Goal: Transaction & Acquisition: Download file/media

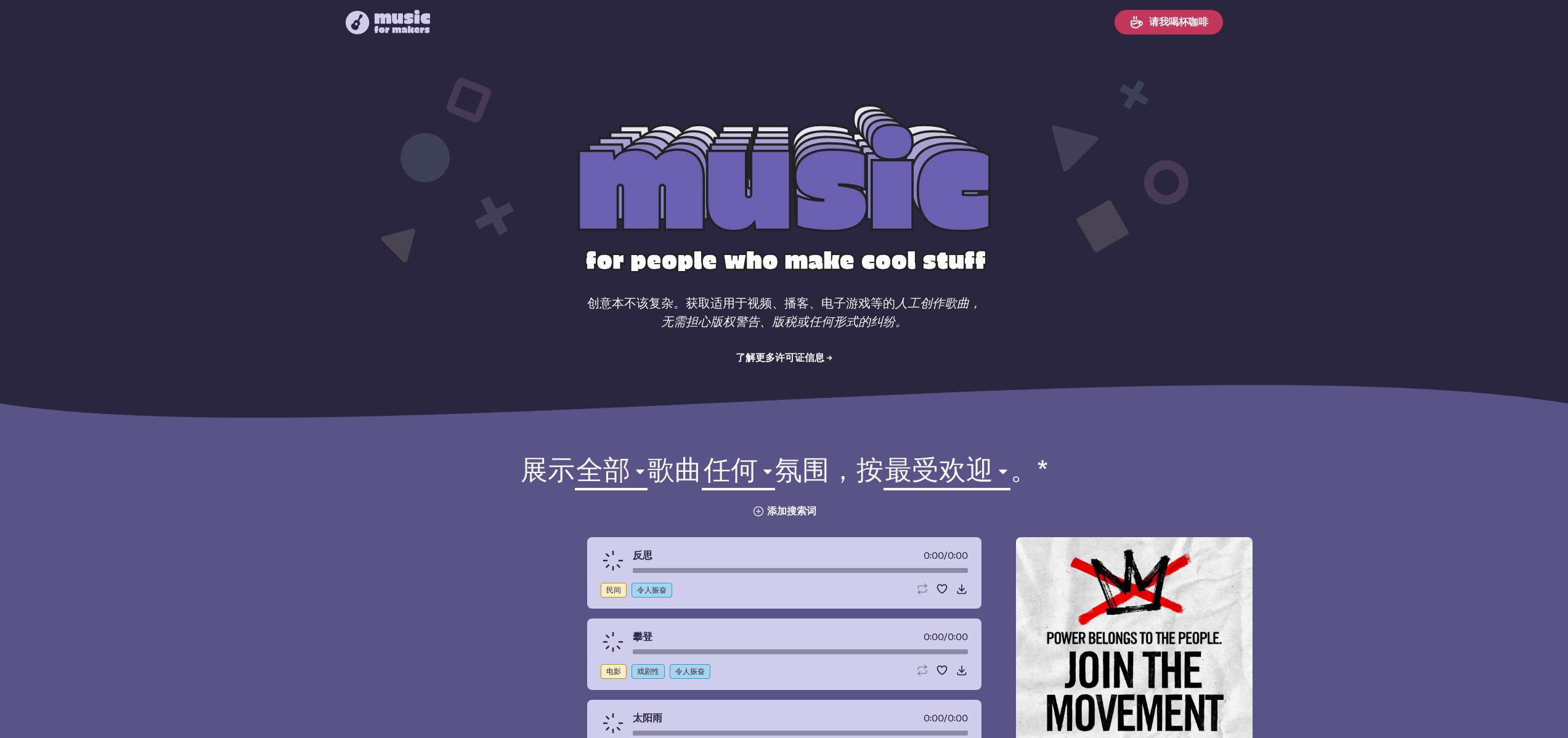
select select "most popular"
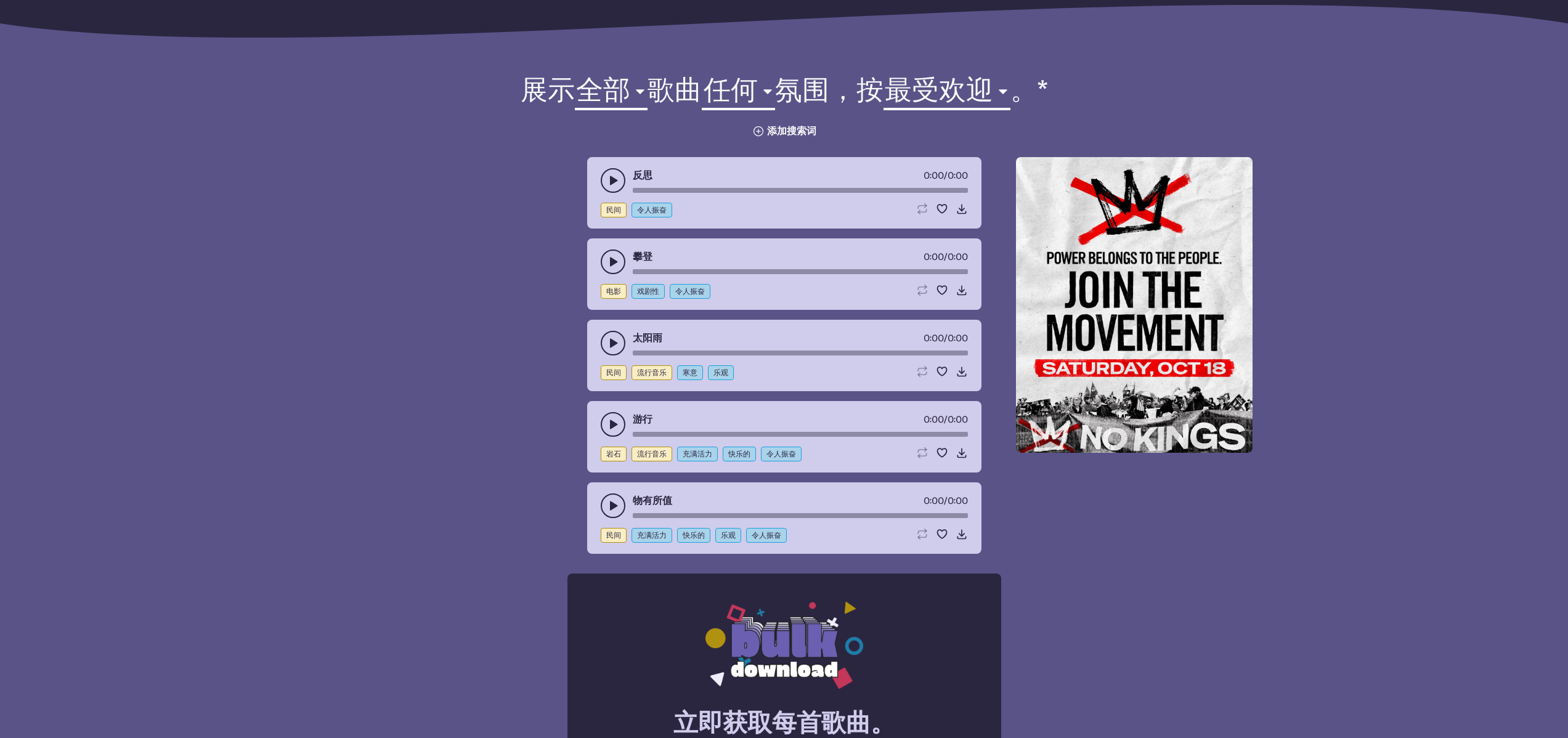
click at [610, 180] on use "play-pause toggle" at bounding box center [613, 180] width 12 height 12
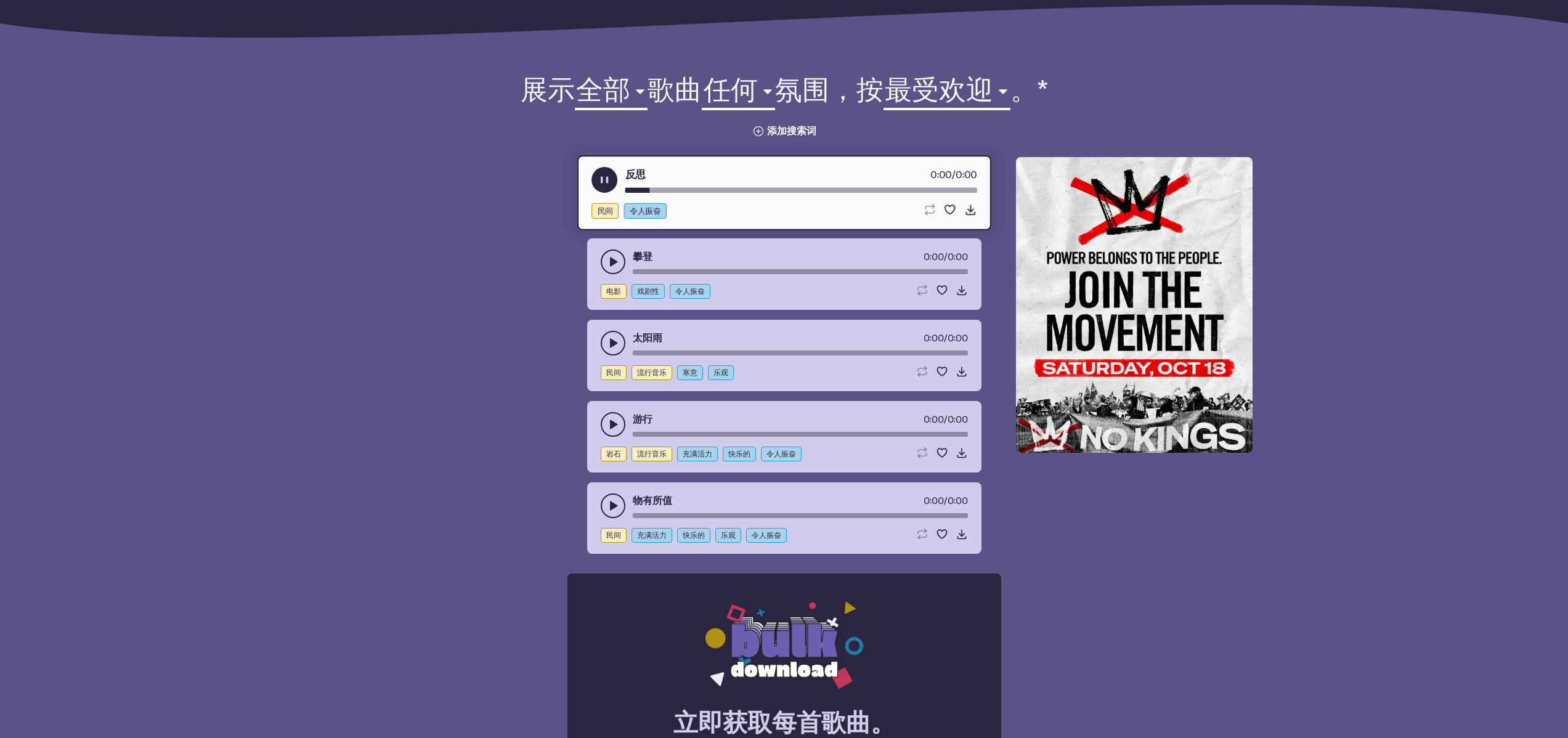
click at [616, 264] on icon "play-pause toggle" at bounding box center [613, 261] width 12 height 12
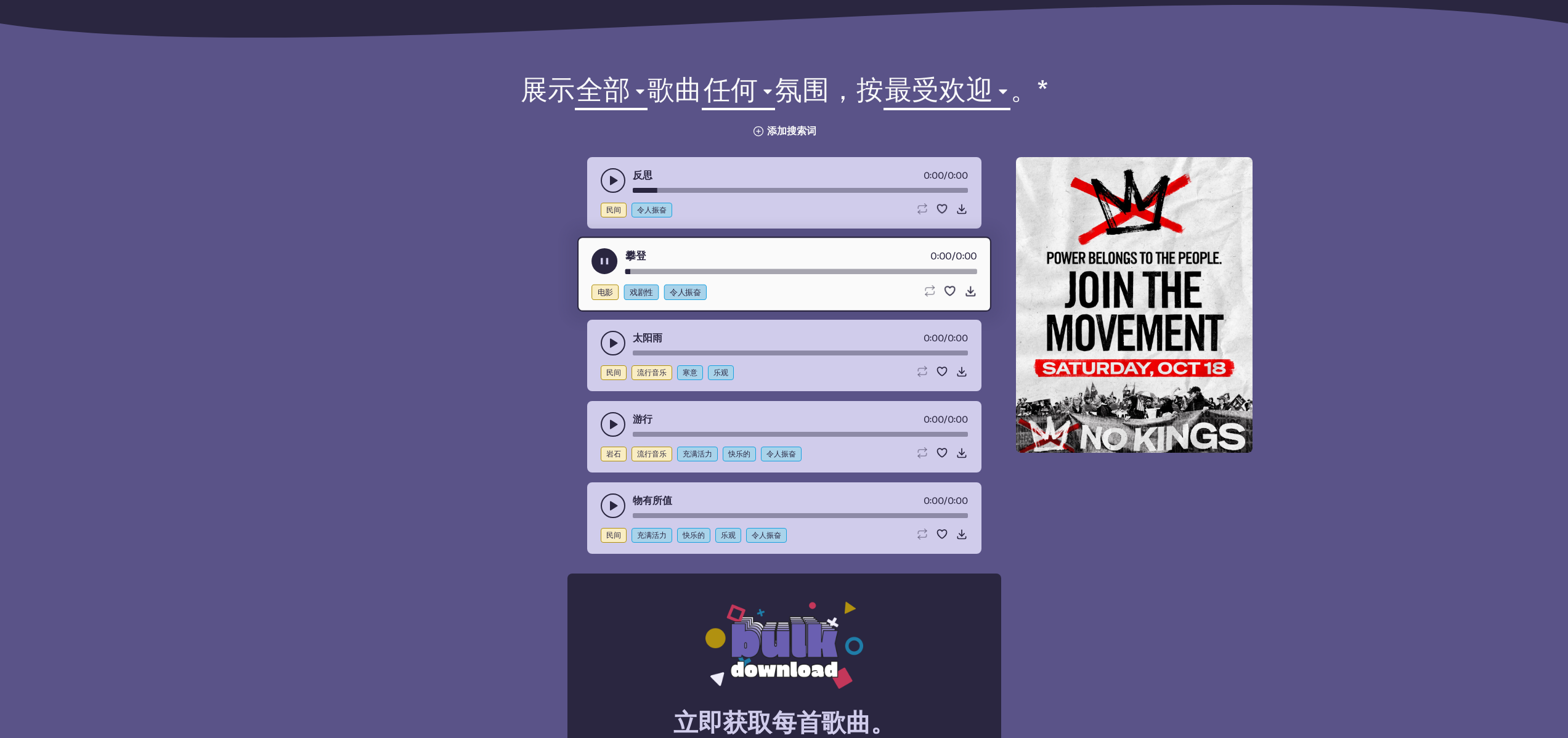
click at [610, 344] on use "play-pause toggle" at bounding box center [613, 343] width 12 height 12
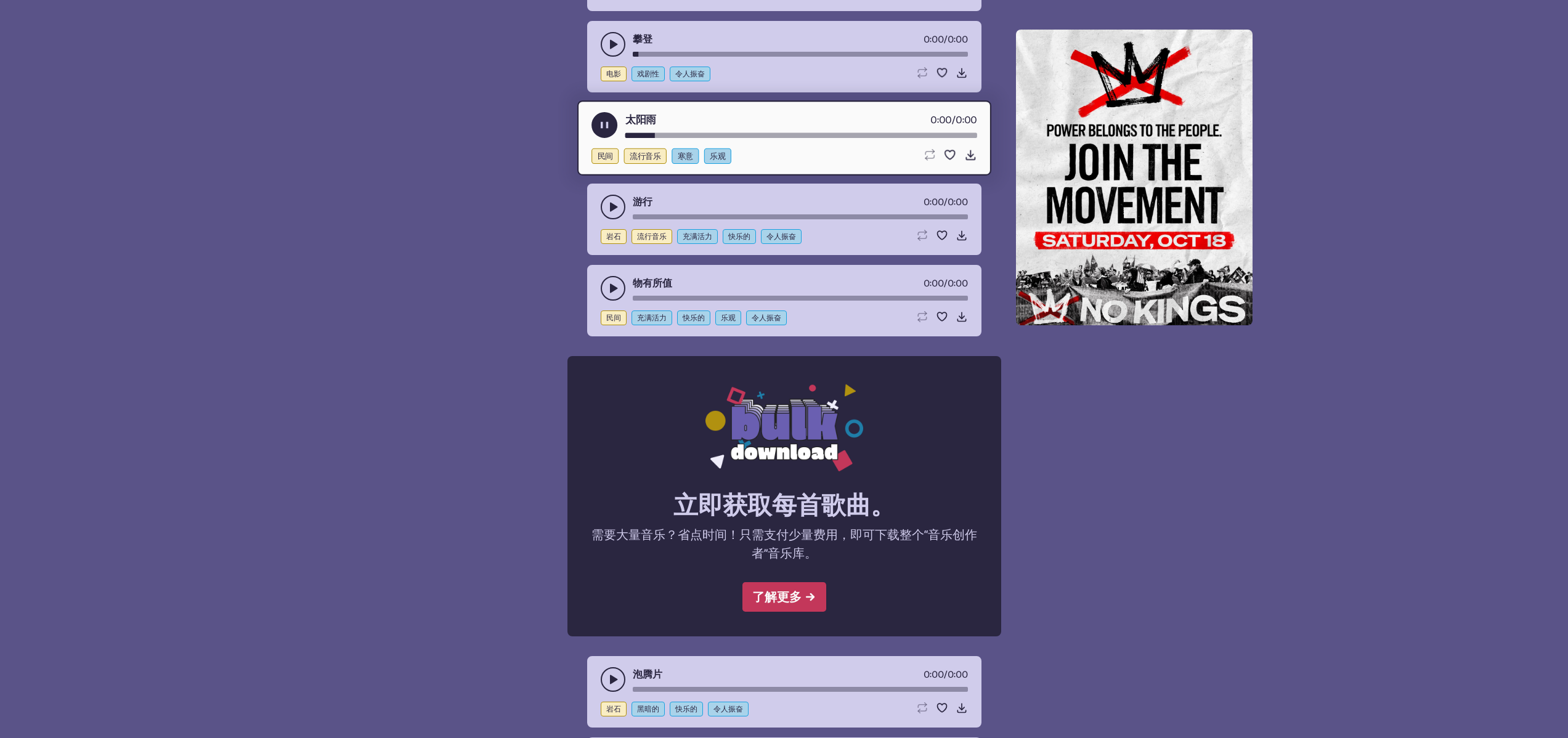
scroll to position [505, 0]
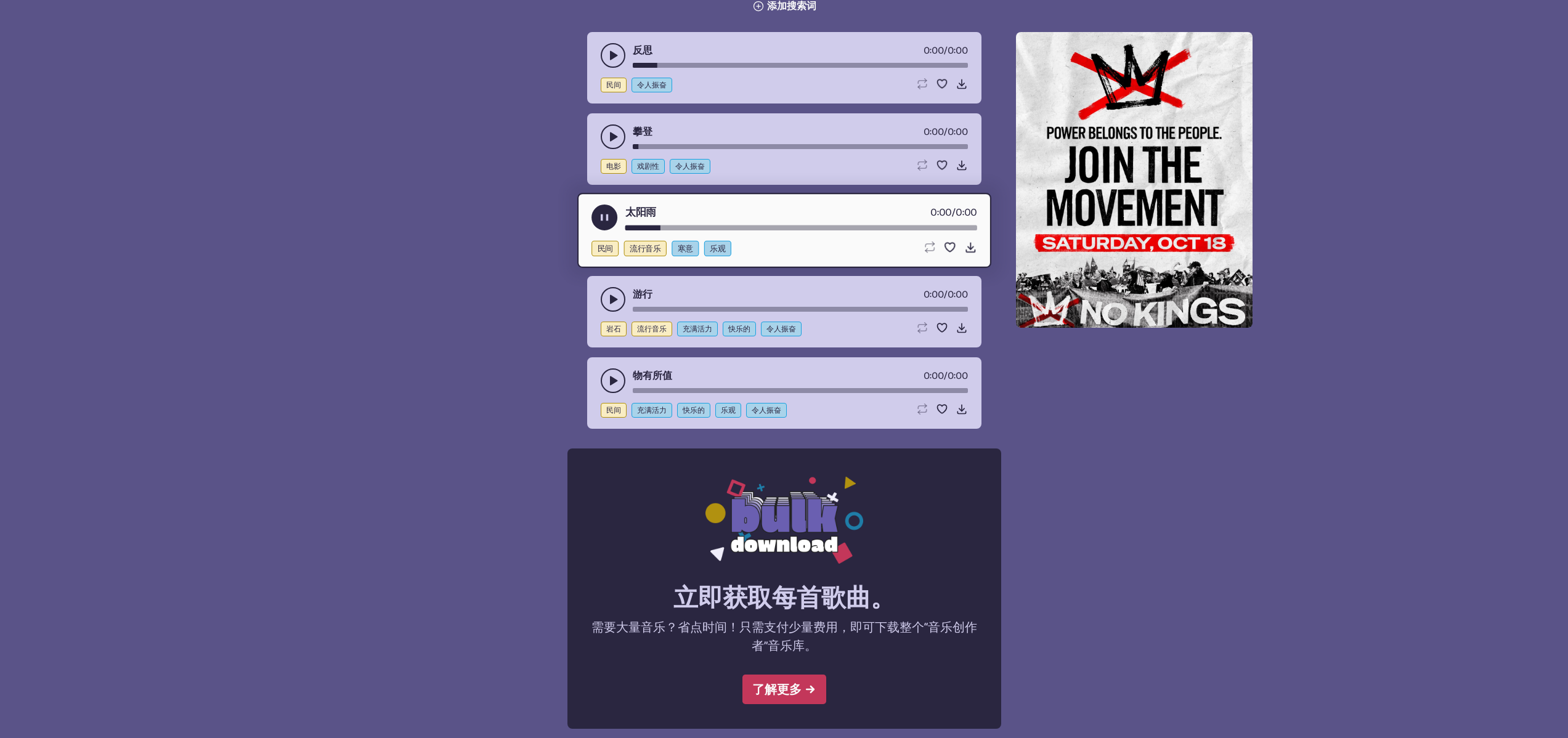
click at [613, 293] on icon "play-pause toggle" at bounding box center [613, 298] width 12 height 12
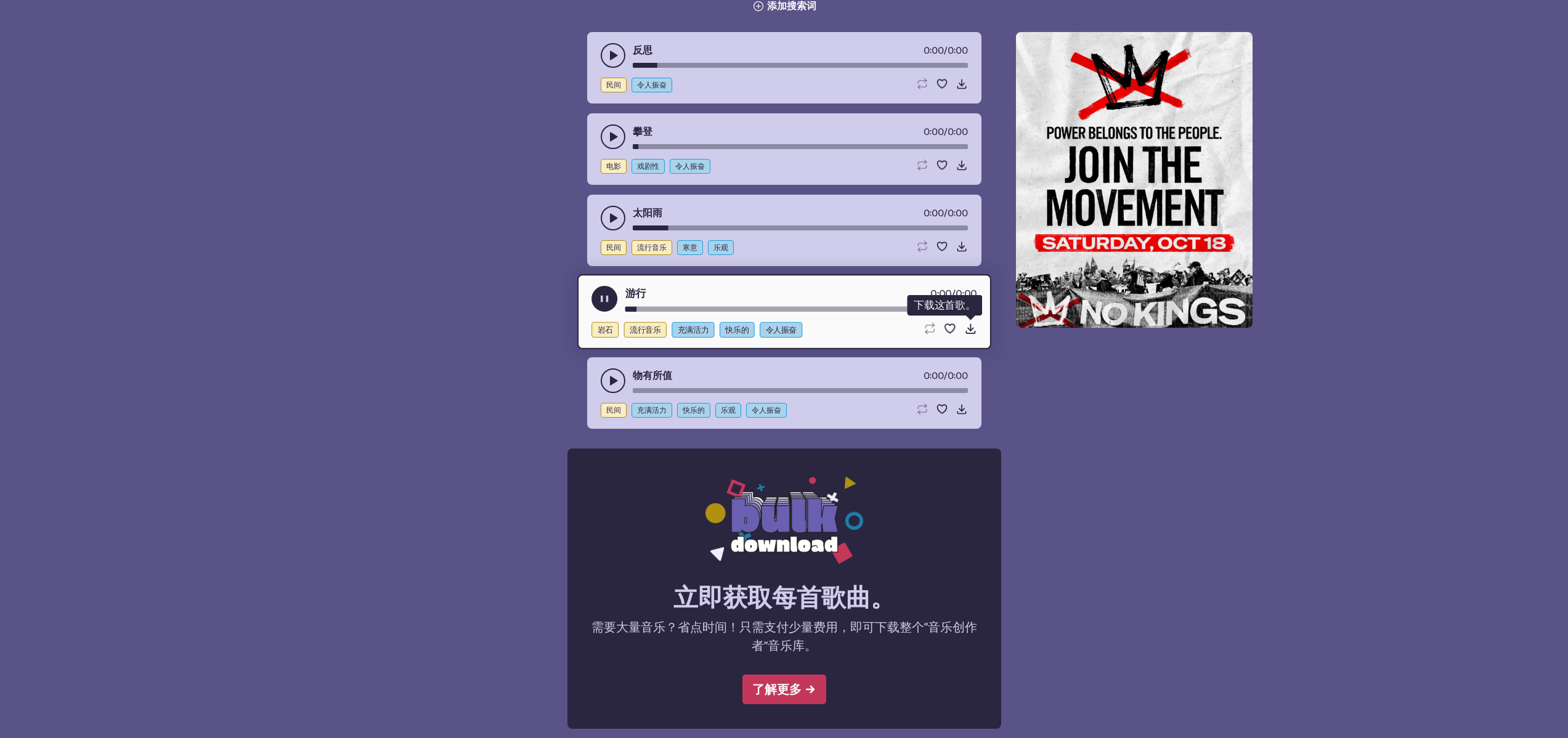
click at [968, 326] on icon "Download song" at bounding box center [970, 328] width 13 height 13
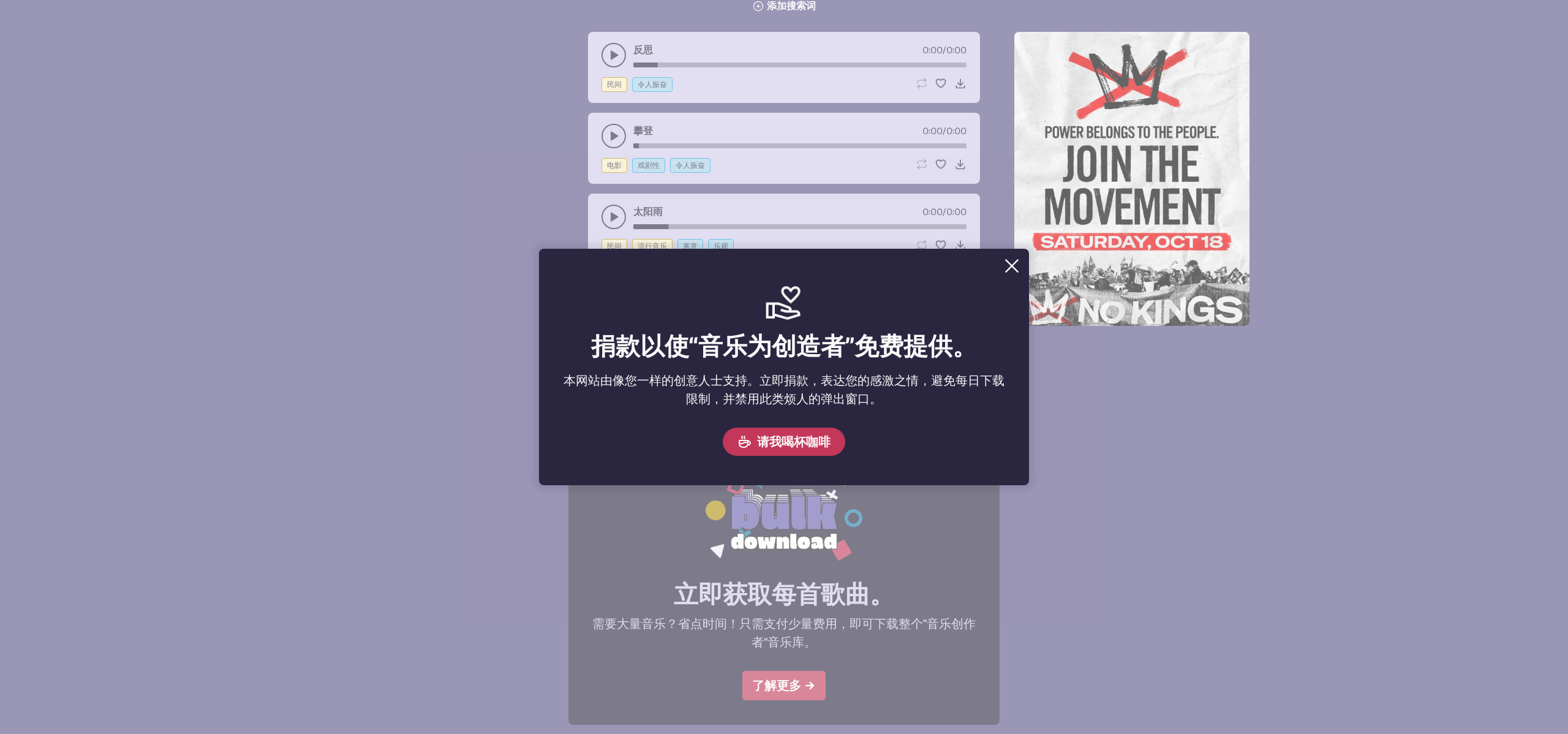
click at [1020, 266] on button "Close" at bounding box center [1012, 266] width 25 height 25
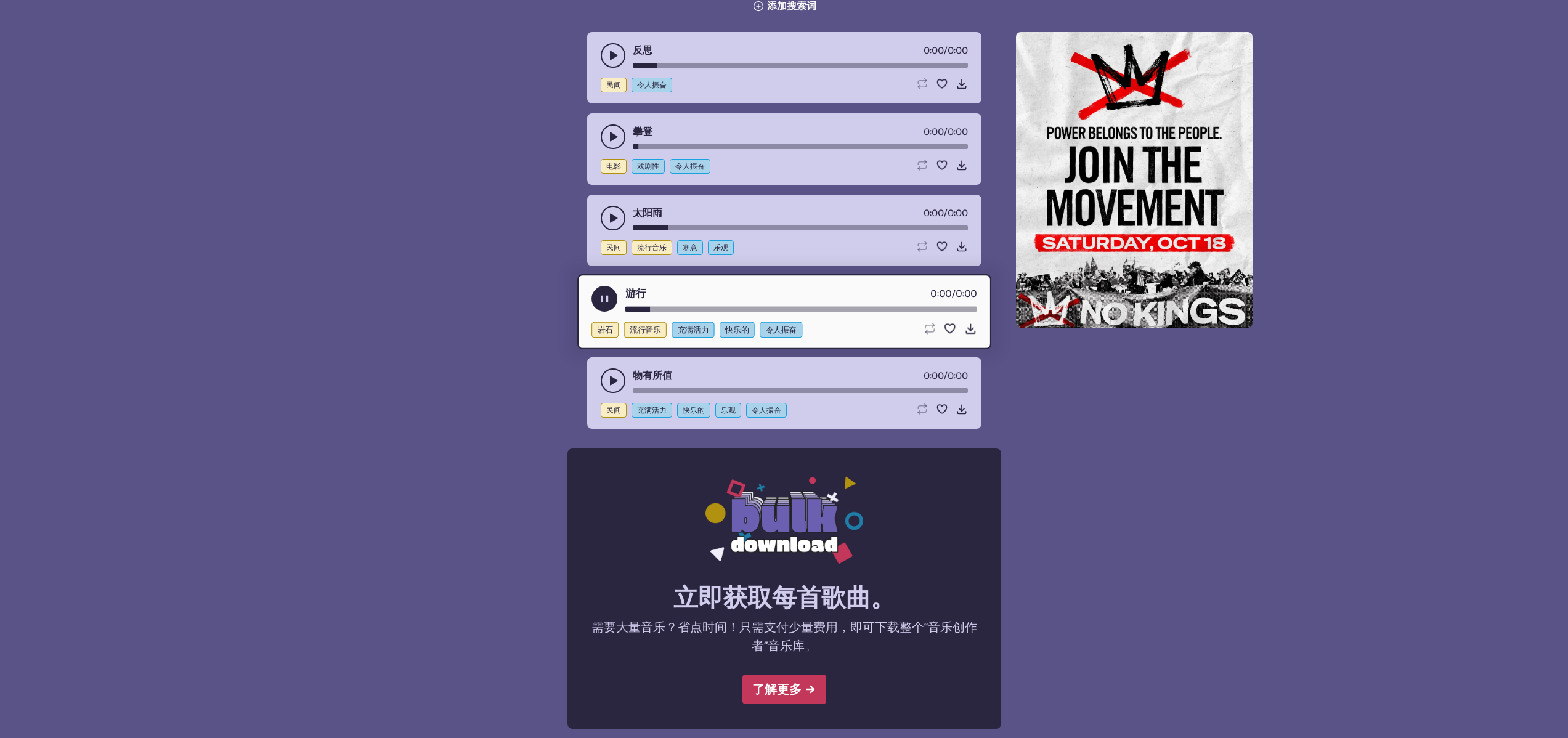
click at [614, 219] on use "播放暂停切换" at bounding box center [613, 217] width 12 height 12
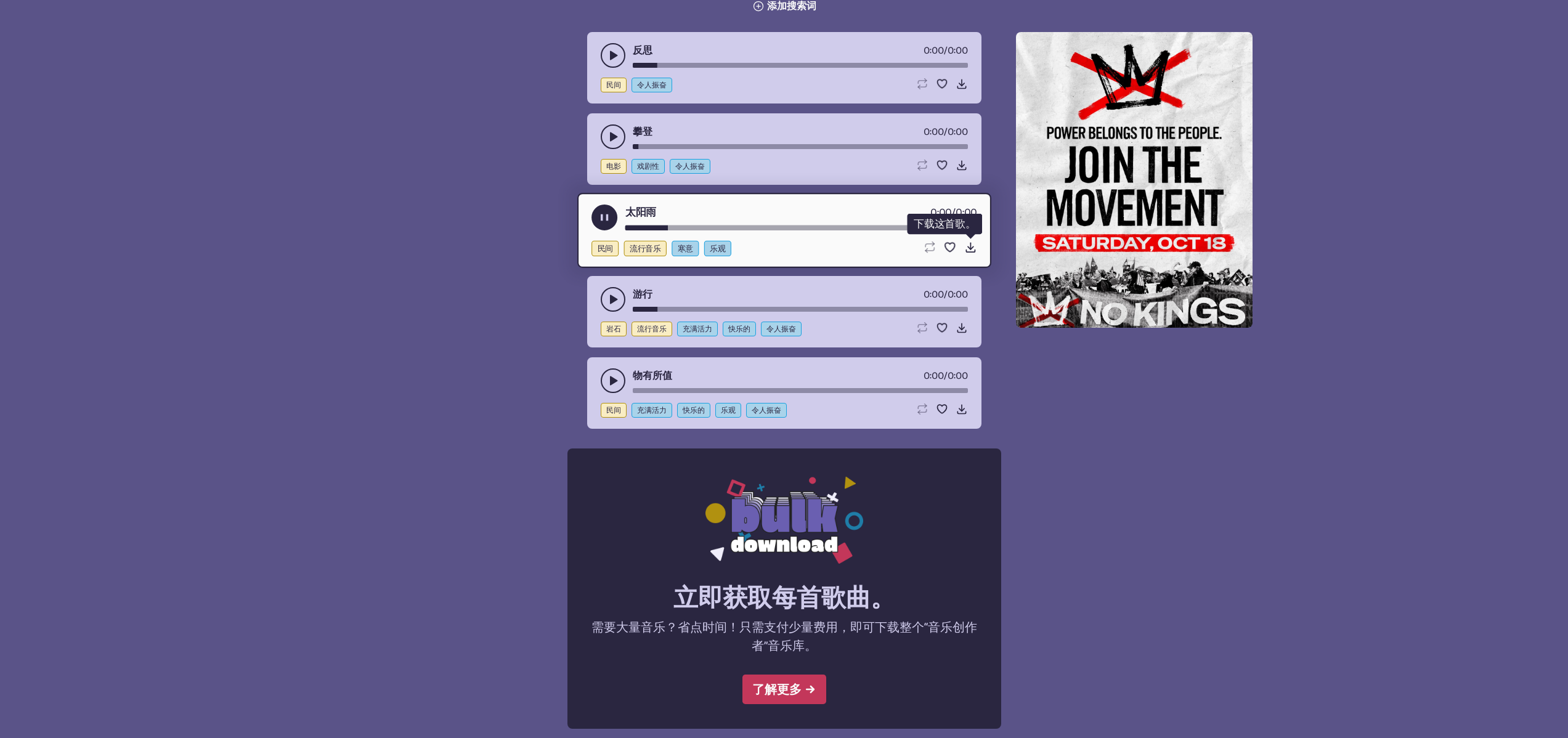
click at [967, 247] on icon "Download song" at bounding box center [970, 247] width 13 height 13
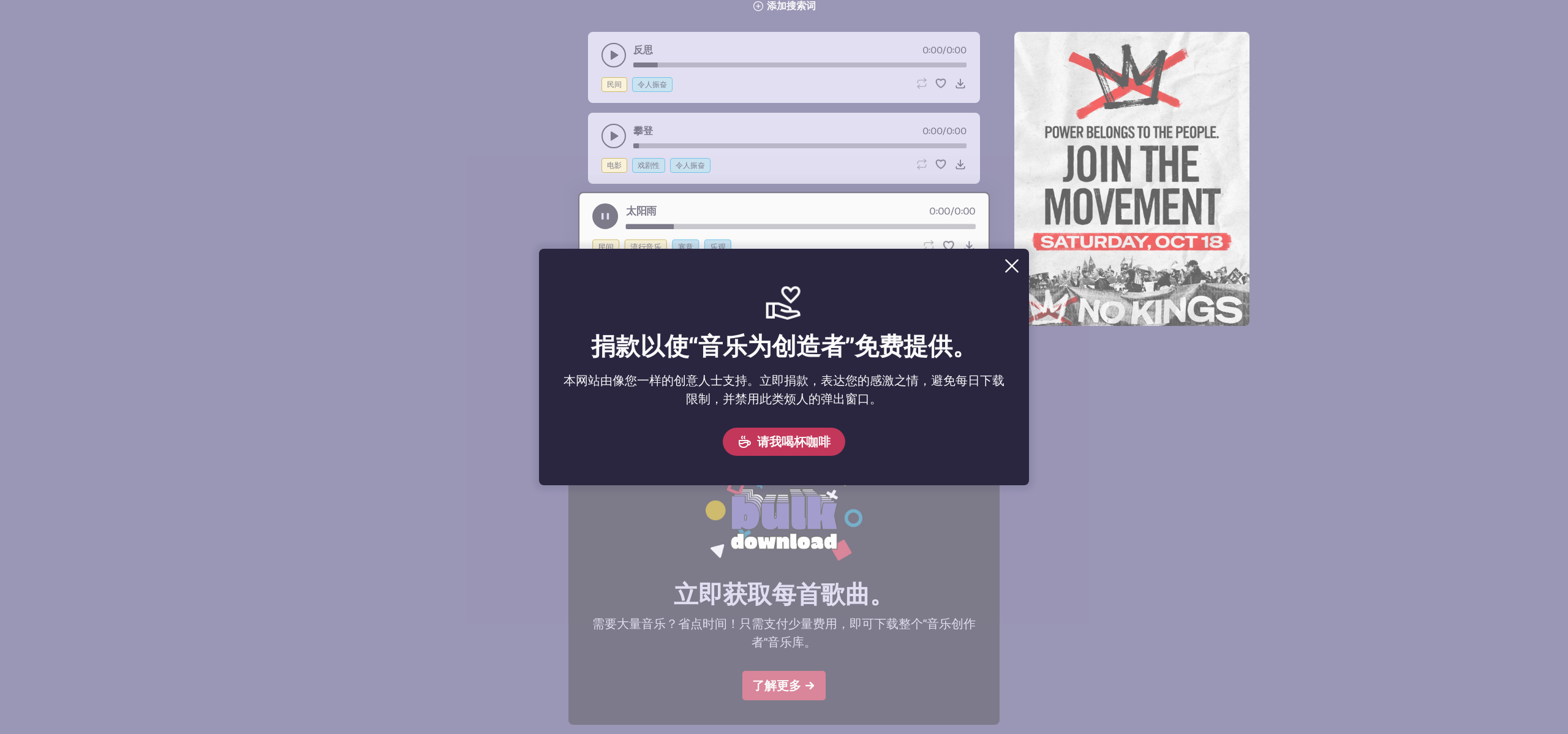
click at [1011, 261] on button "Close" at bounding box center [1012, 266] width 25 height 25
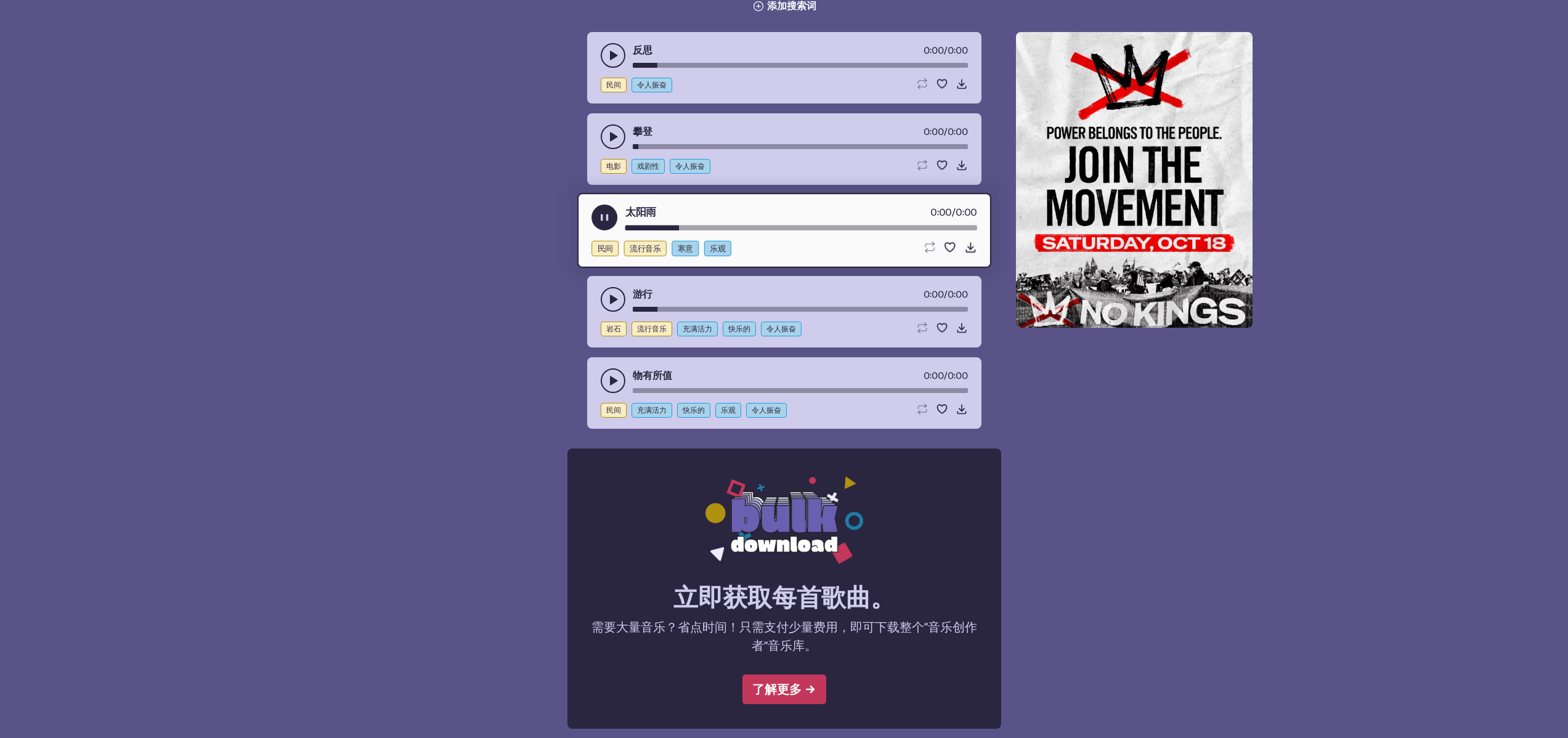
click at [607, 142] on icon "播放暂停切换" at bounding box center [613, 136] width 12 height 12
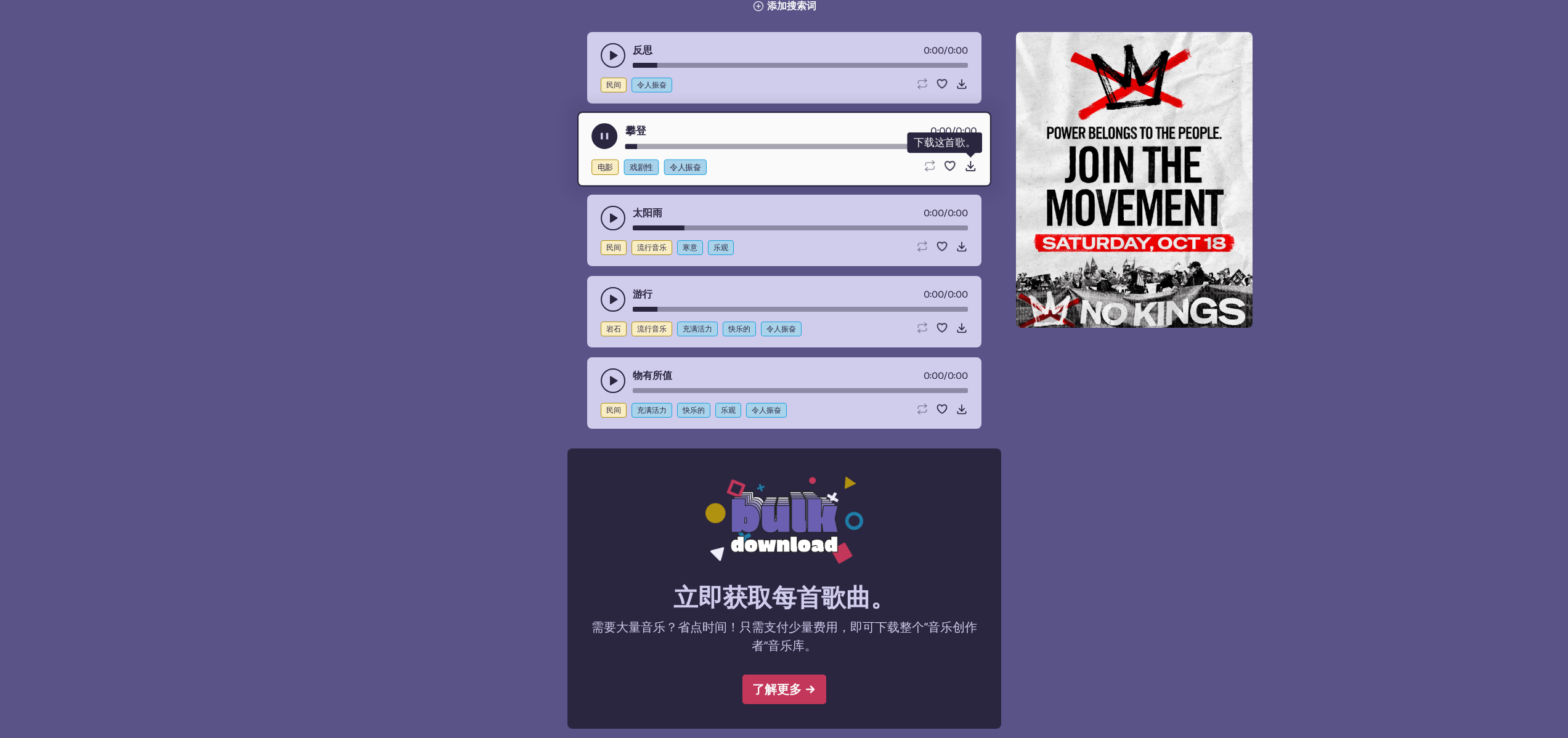
click at [968, 166] on icon "Download song" at bounding box center [970, 166] width 13 height 13
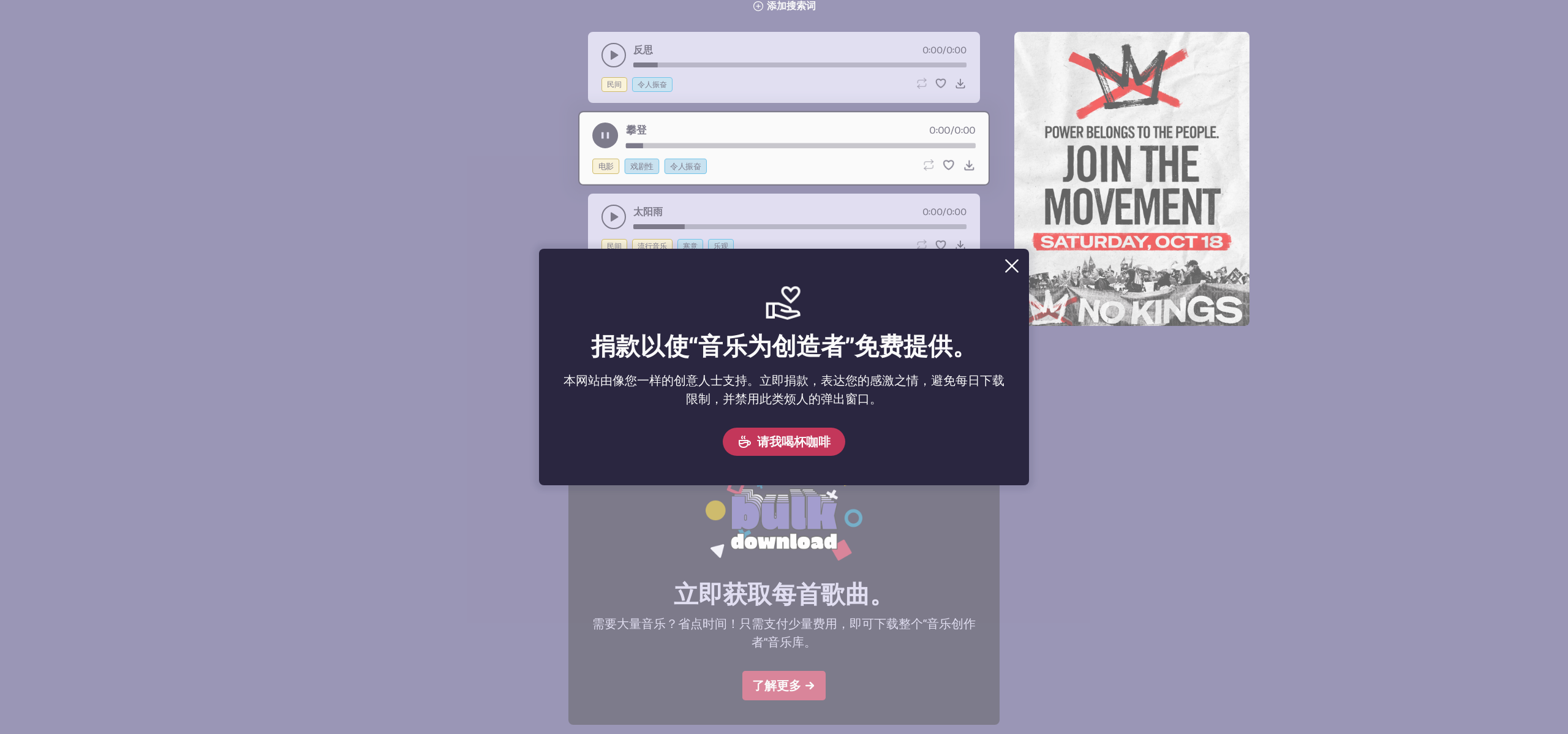
click at [1012, 264] on button "Close" at bounding box center [1012, 266] width 25 height 25
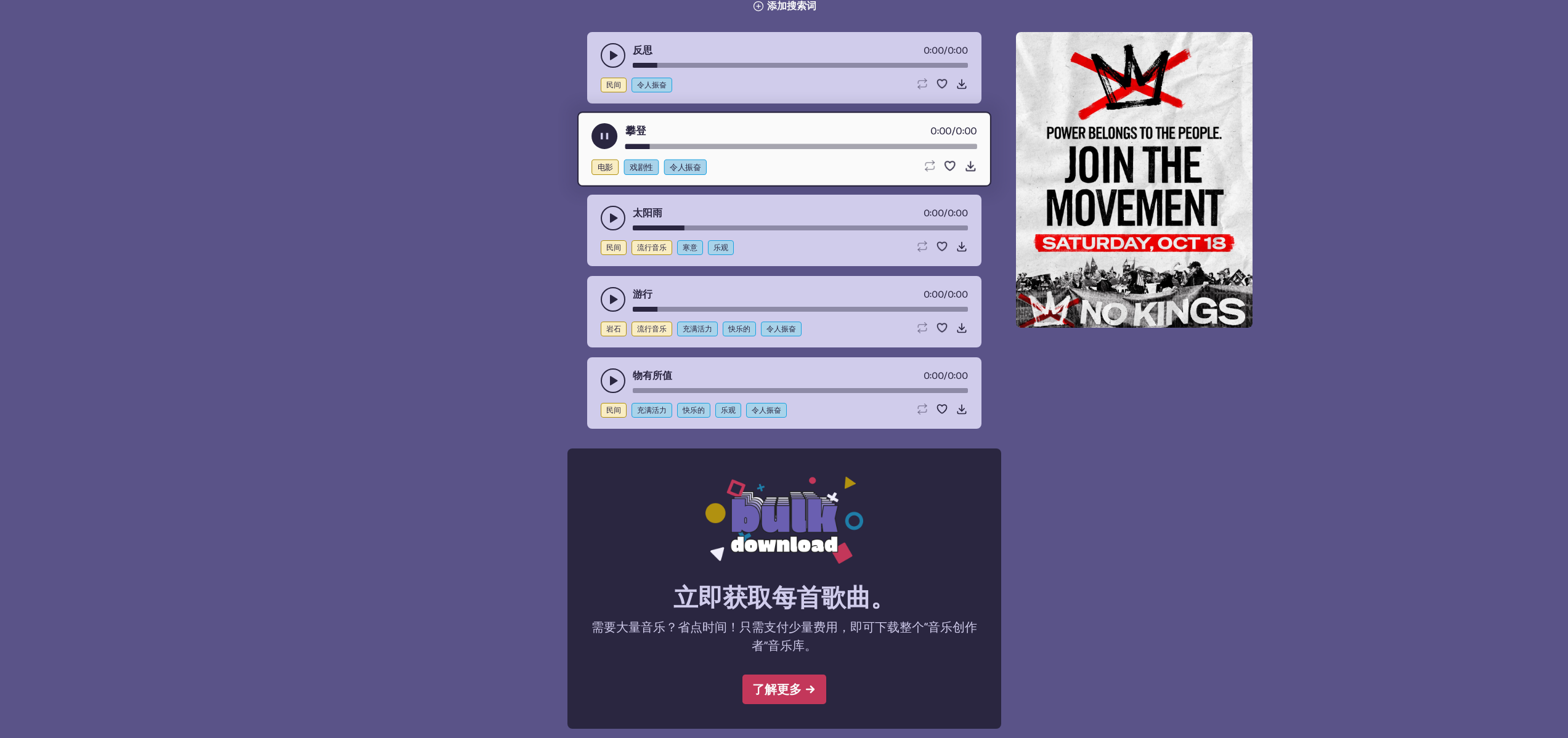
click at [604, 54] on button "播放暂停切换" at bounding box center [613, 56] width 25 height 25
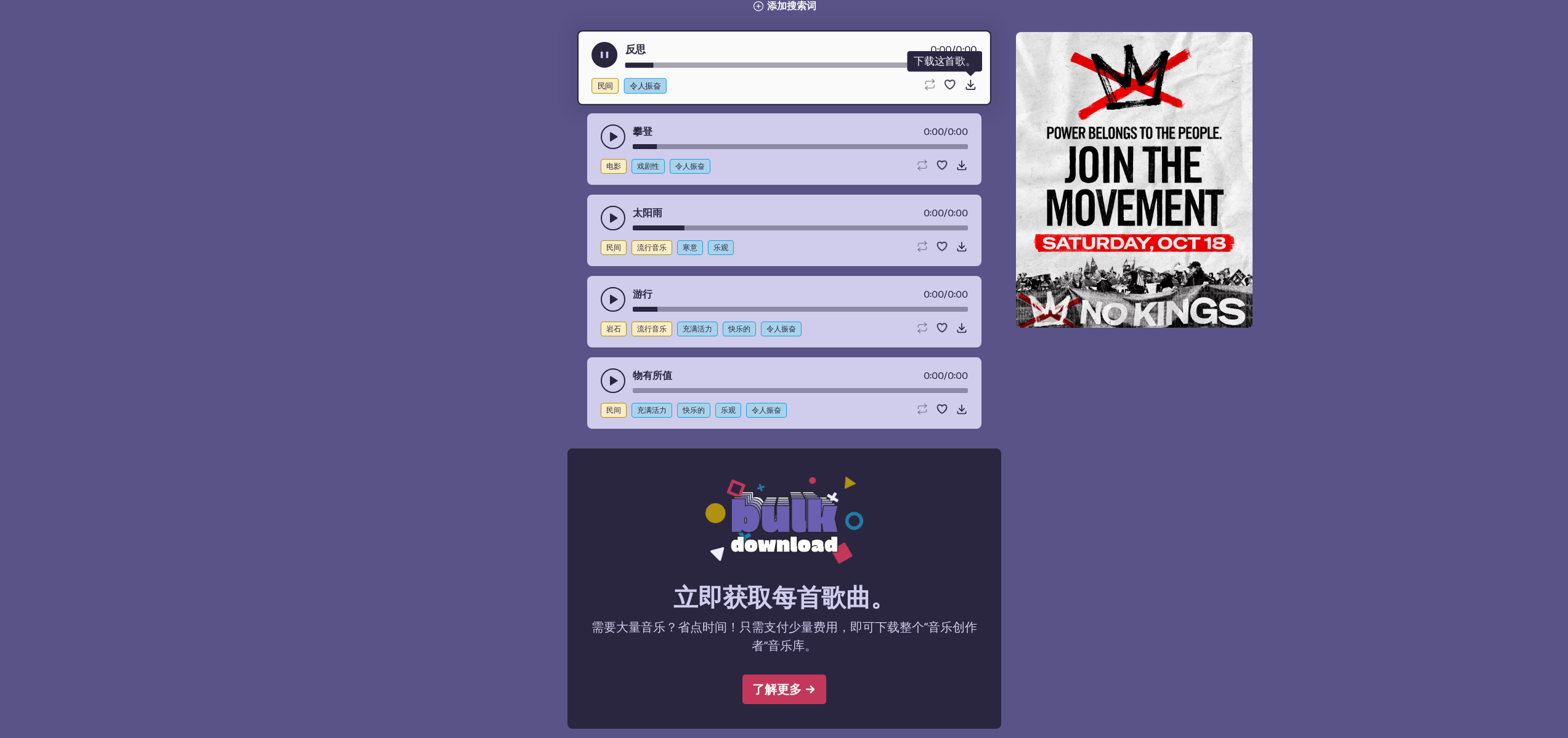
click at [969, 85] on use at bounding box center [970, 85] width 13 height 13
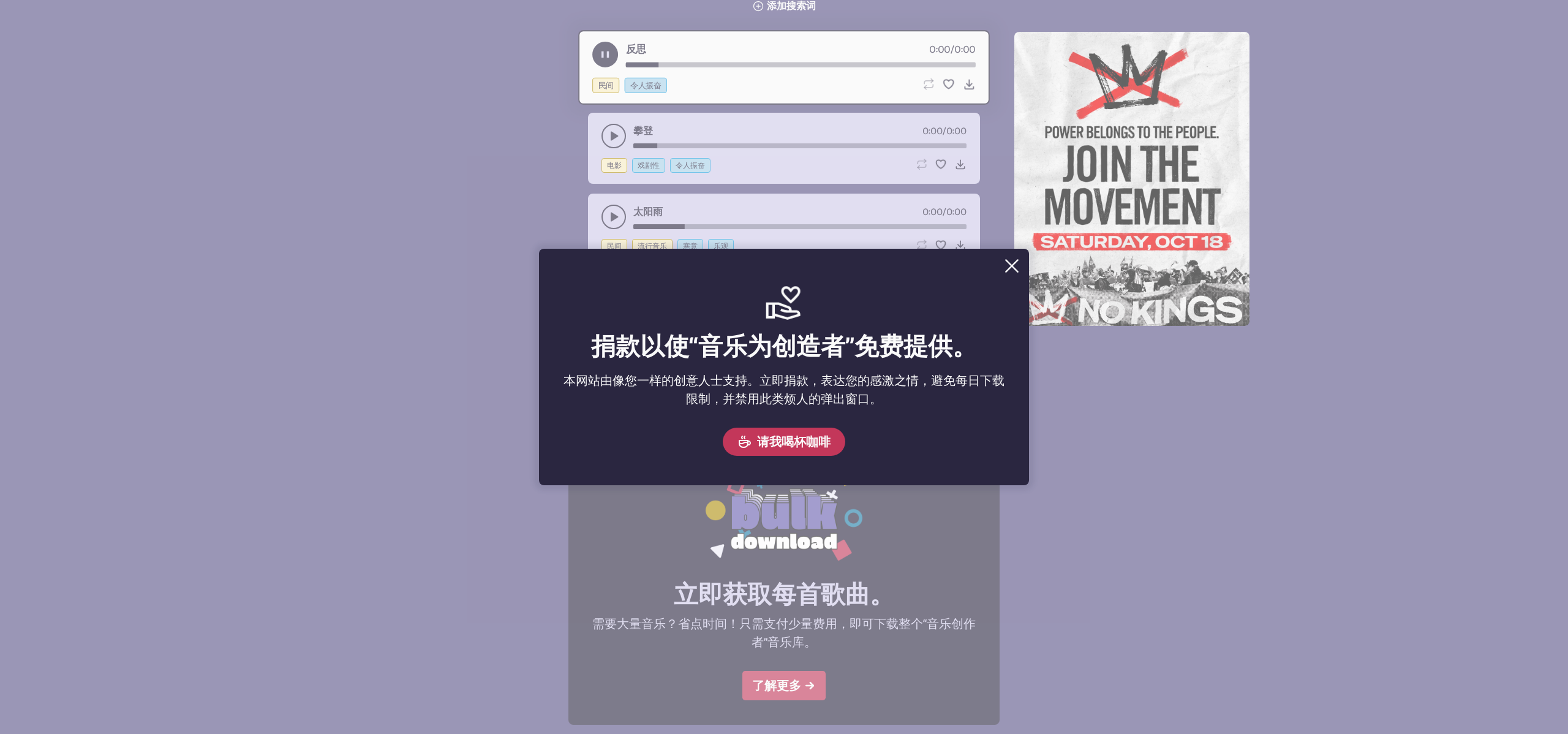
click at [1006, 265] on button "Close" at bounding box center [1012, 266] width 25 height 25
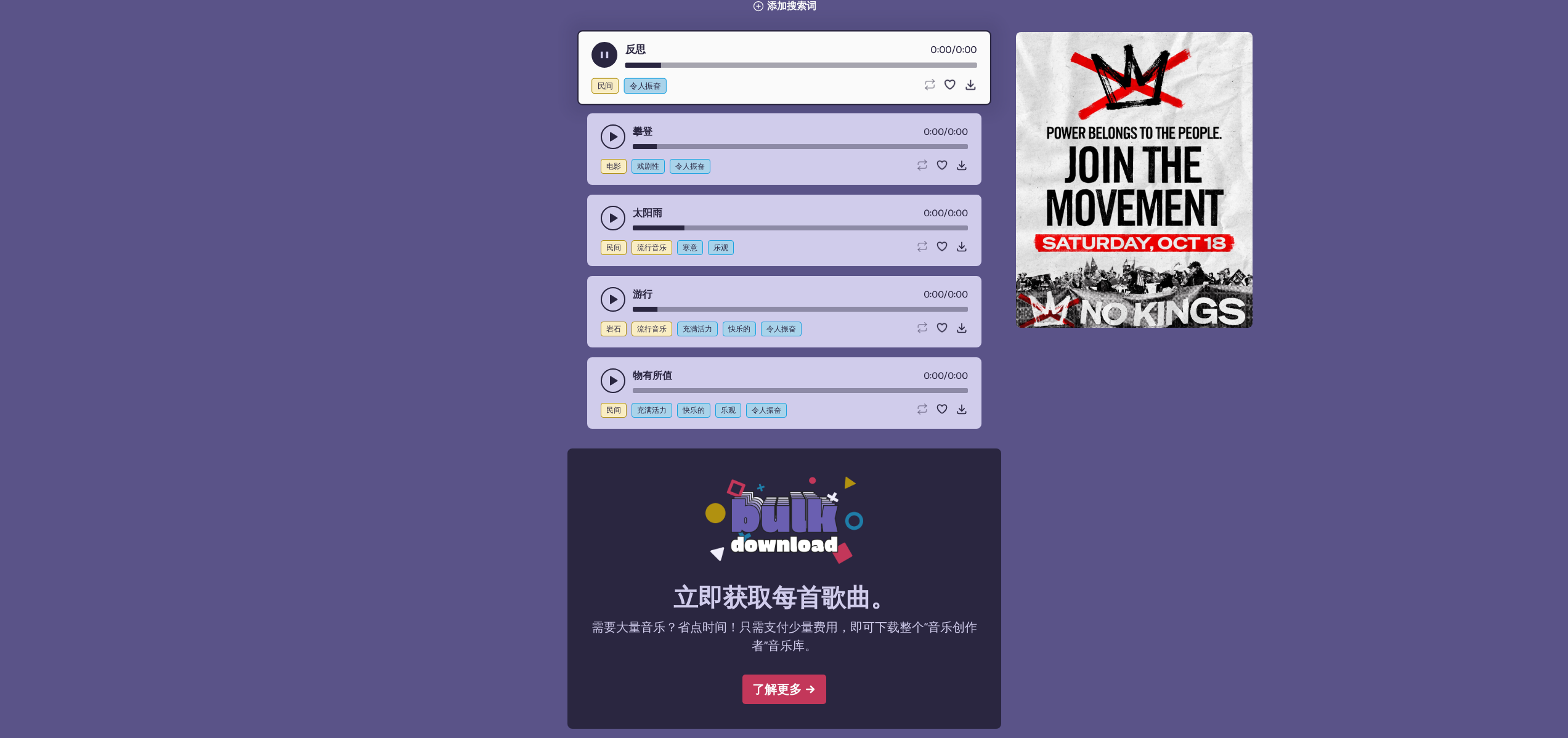
click at [614, 378] on use "播放暂停切换" at bounding box center [613, 380] width 12 height 12
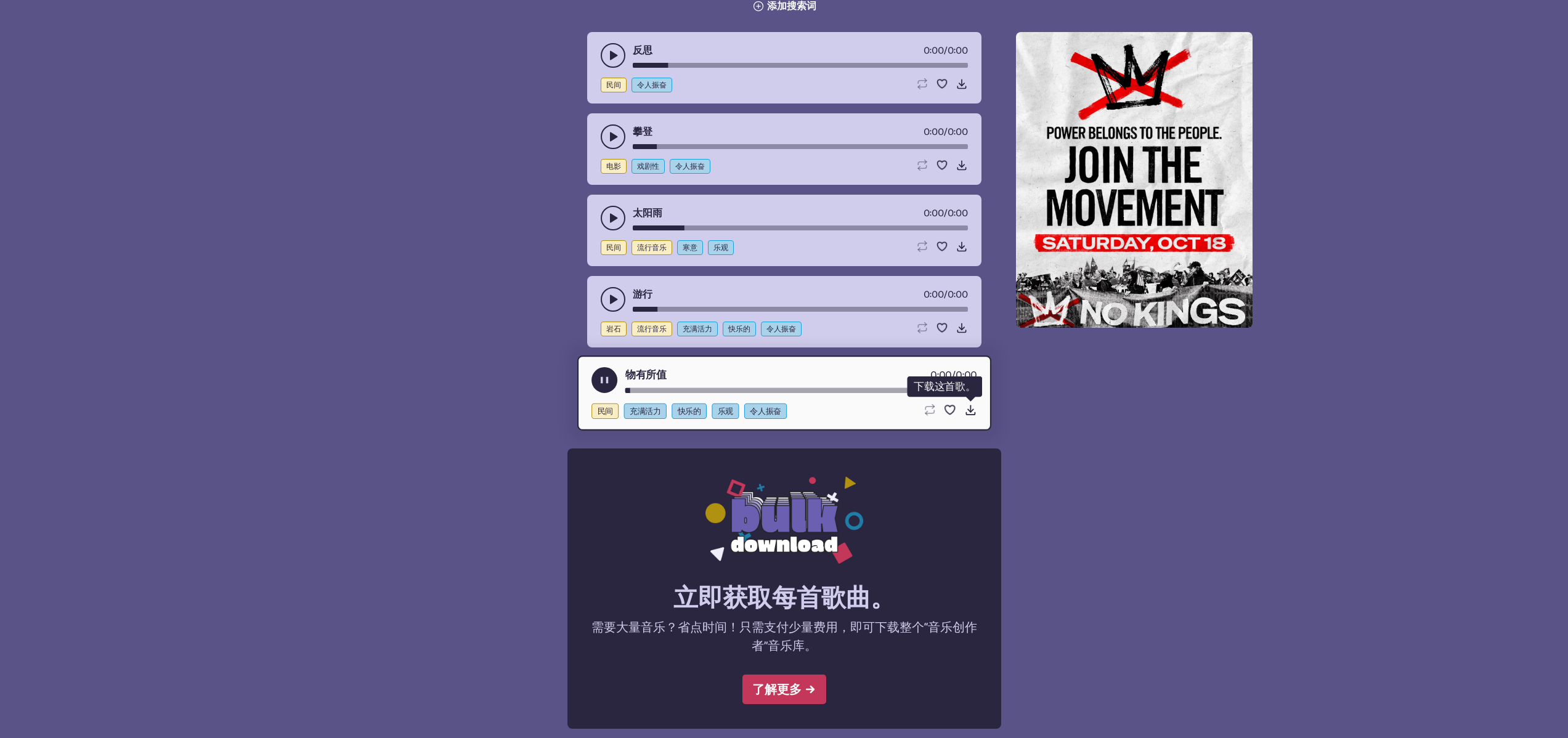
click at [972, 410] on use at bounding box center [970, 410] width 13 height 13
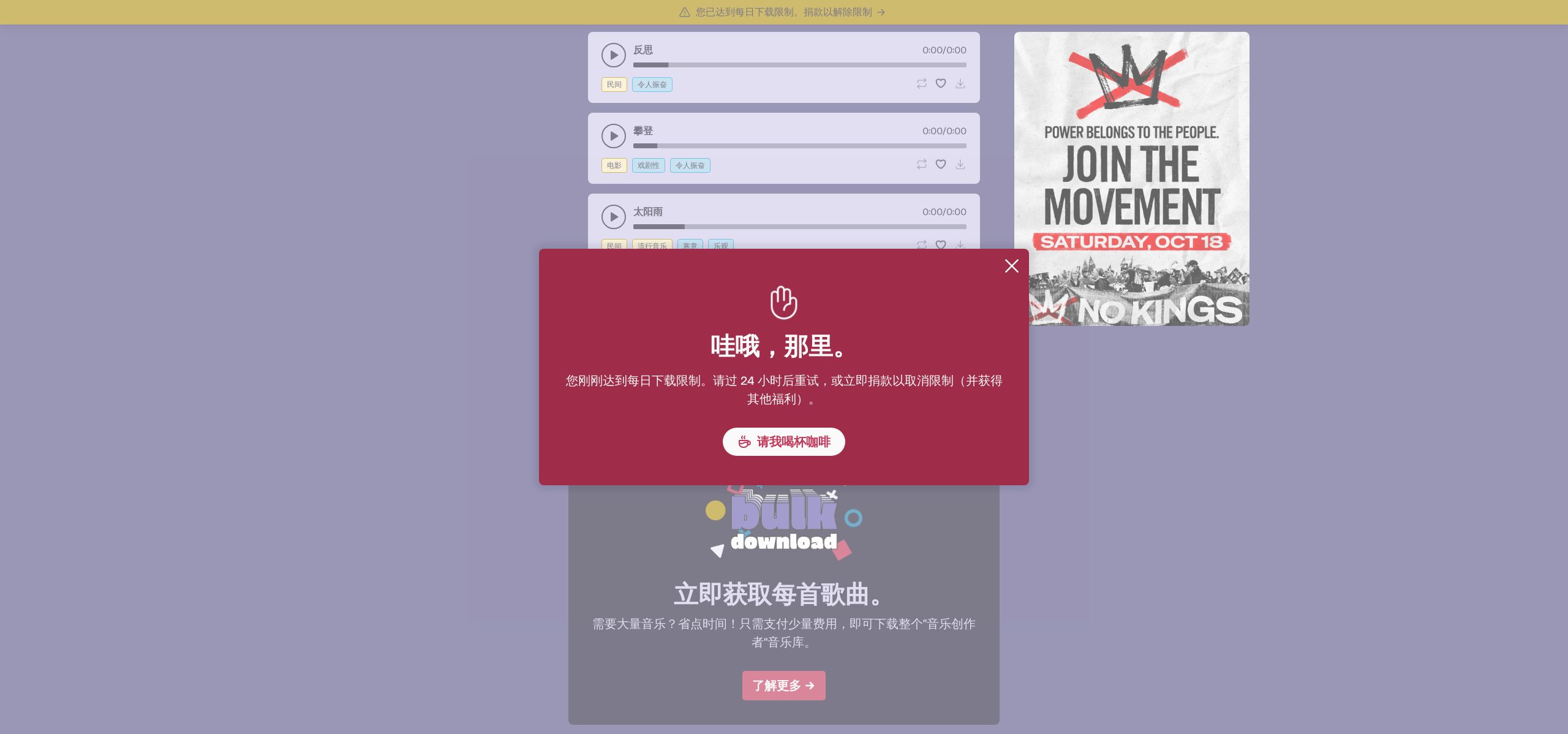
click at [202, 347] on button "Close Download limit reached 哇哦，那里。 您刚刚达到每日下载限制。请过 24 小时后重试，或立即捐款以取消限制（并获得其他福利）…" at bounding box center [784, 367] width 1568 height 734
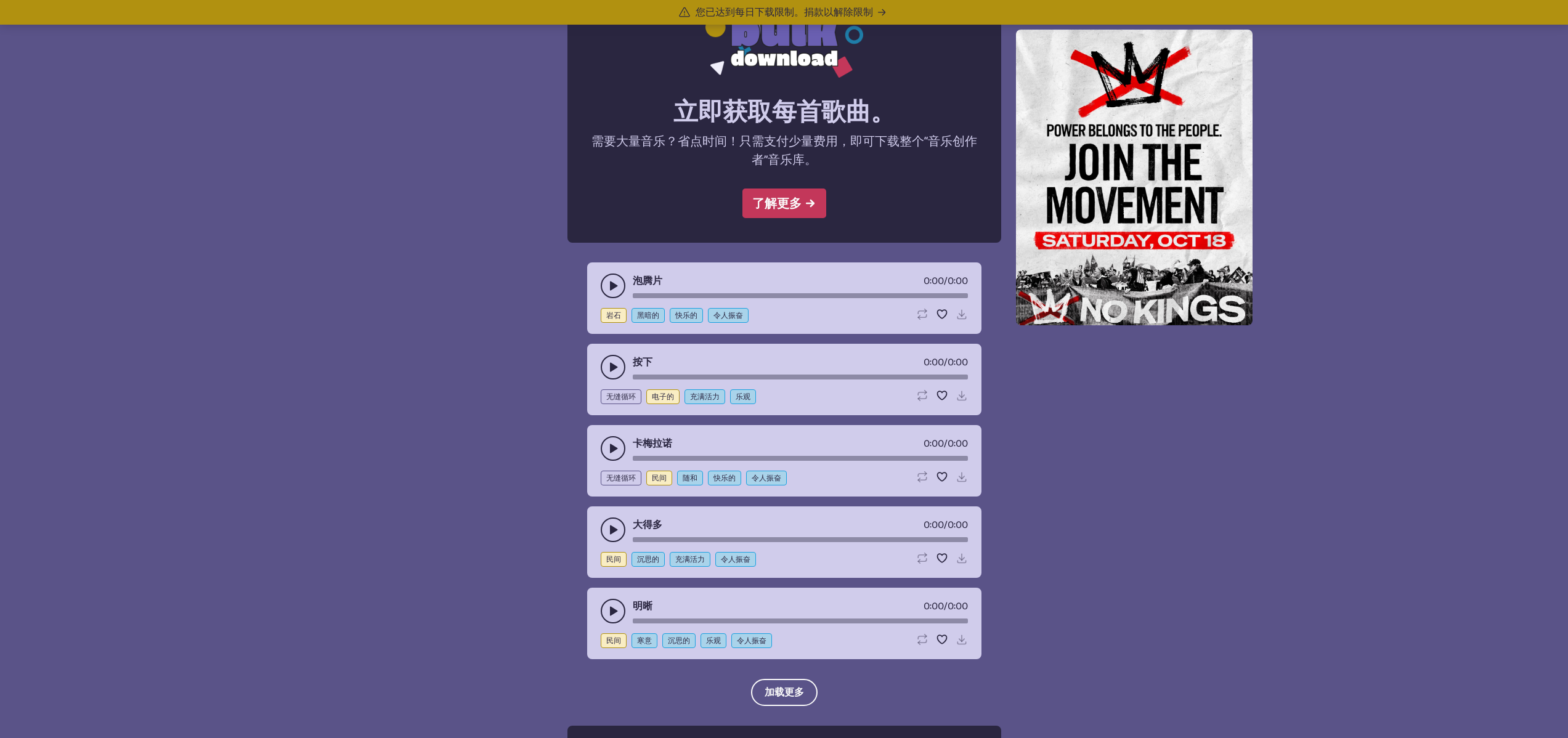
scroll to position [952, 0]
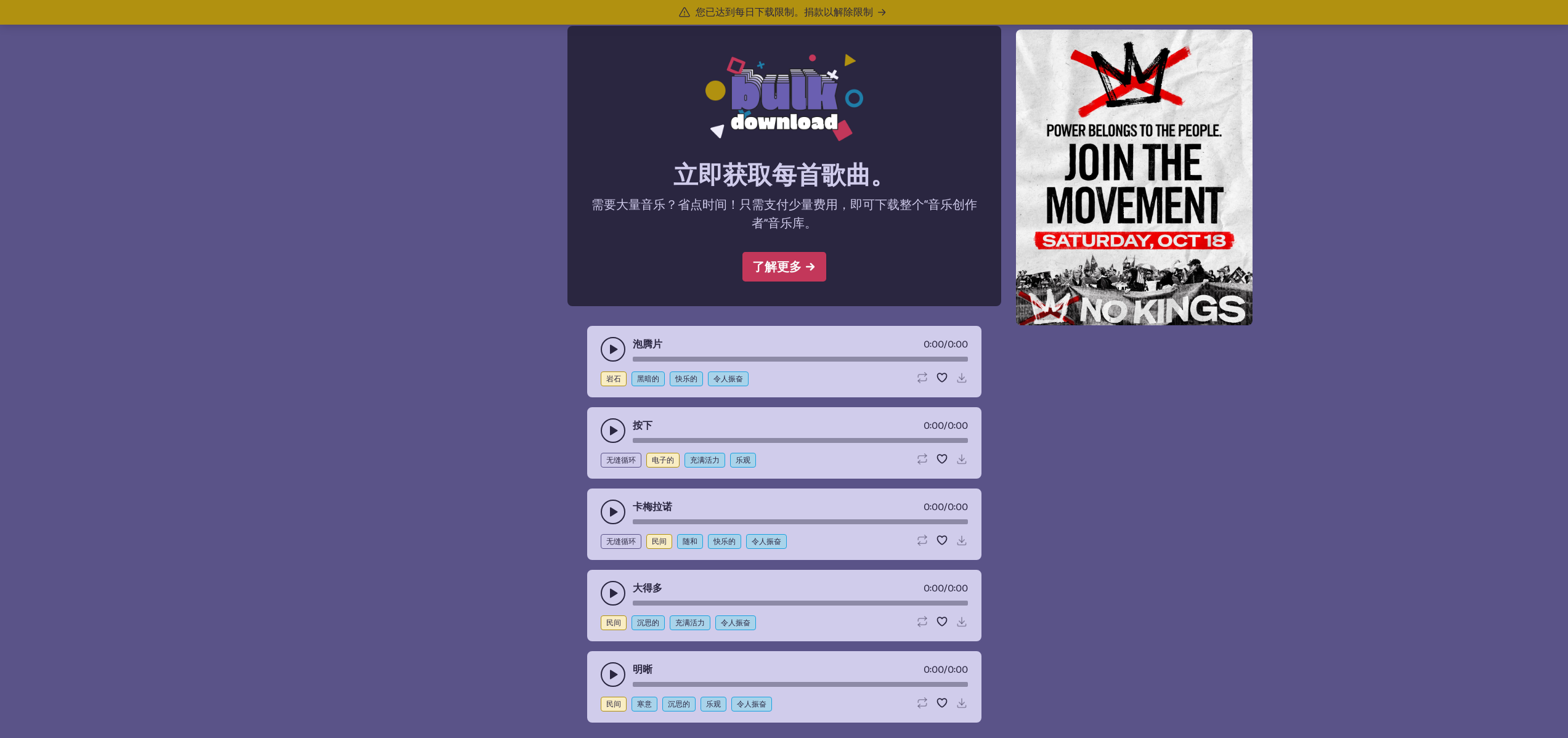
click at [609, 352] on icon "播放暂停切换" at bounding box center [613, 349] width 12 height 12
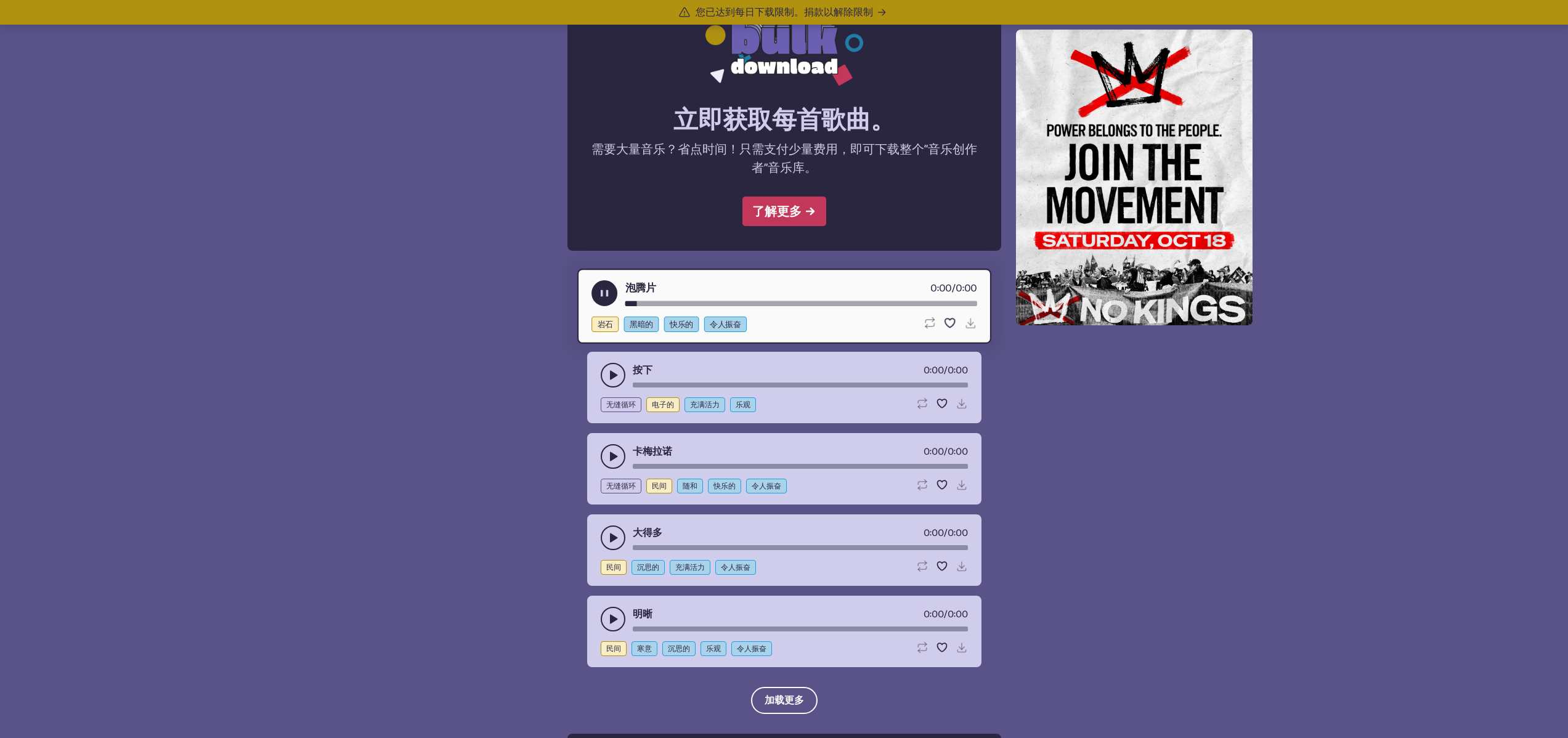
scroll to position [1016, 0]
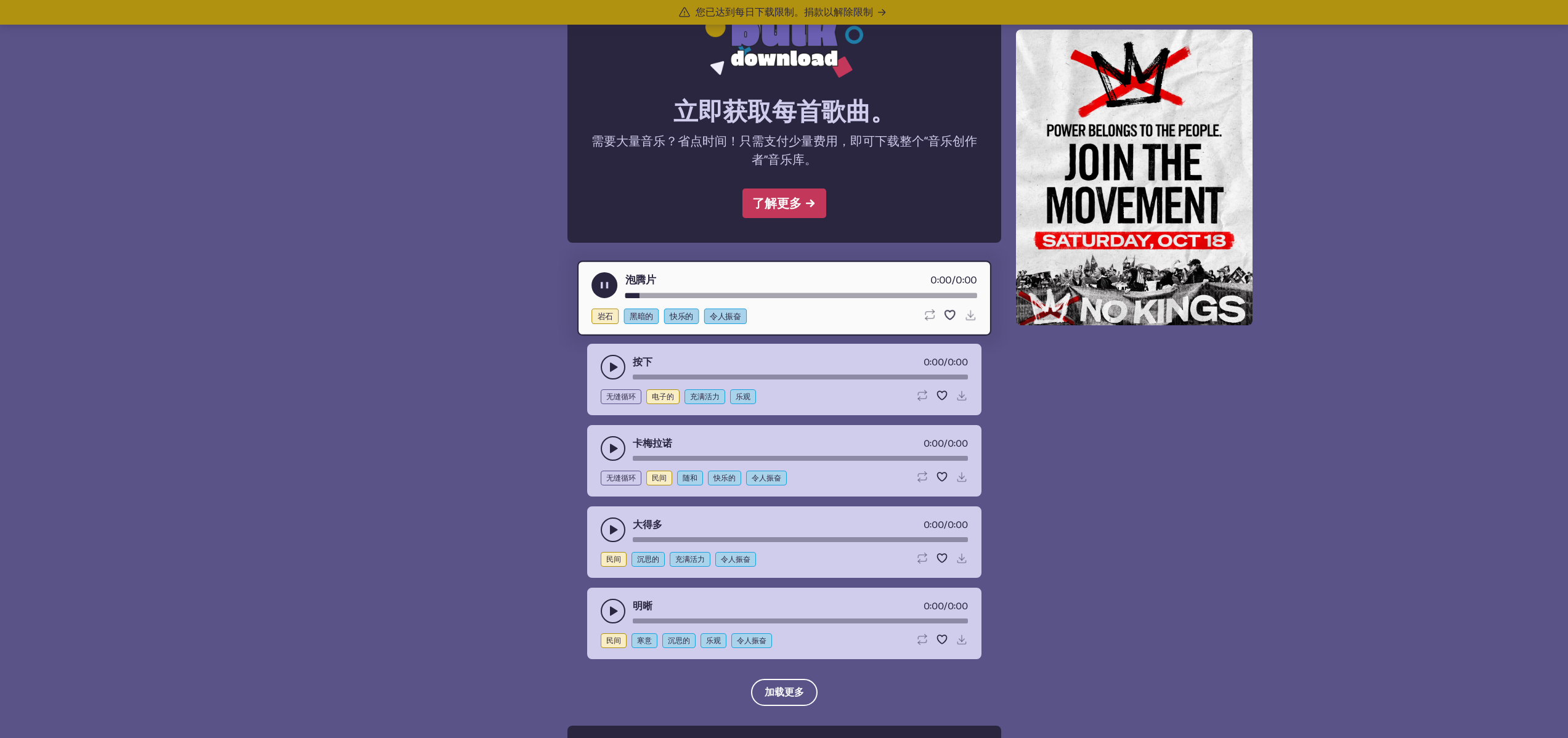
click at [610, 369] on use "播放暂停切换" at bounding box center [613, 367] width 12 height 12
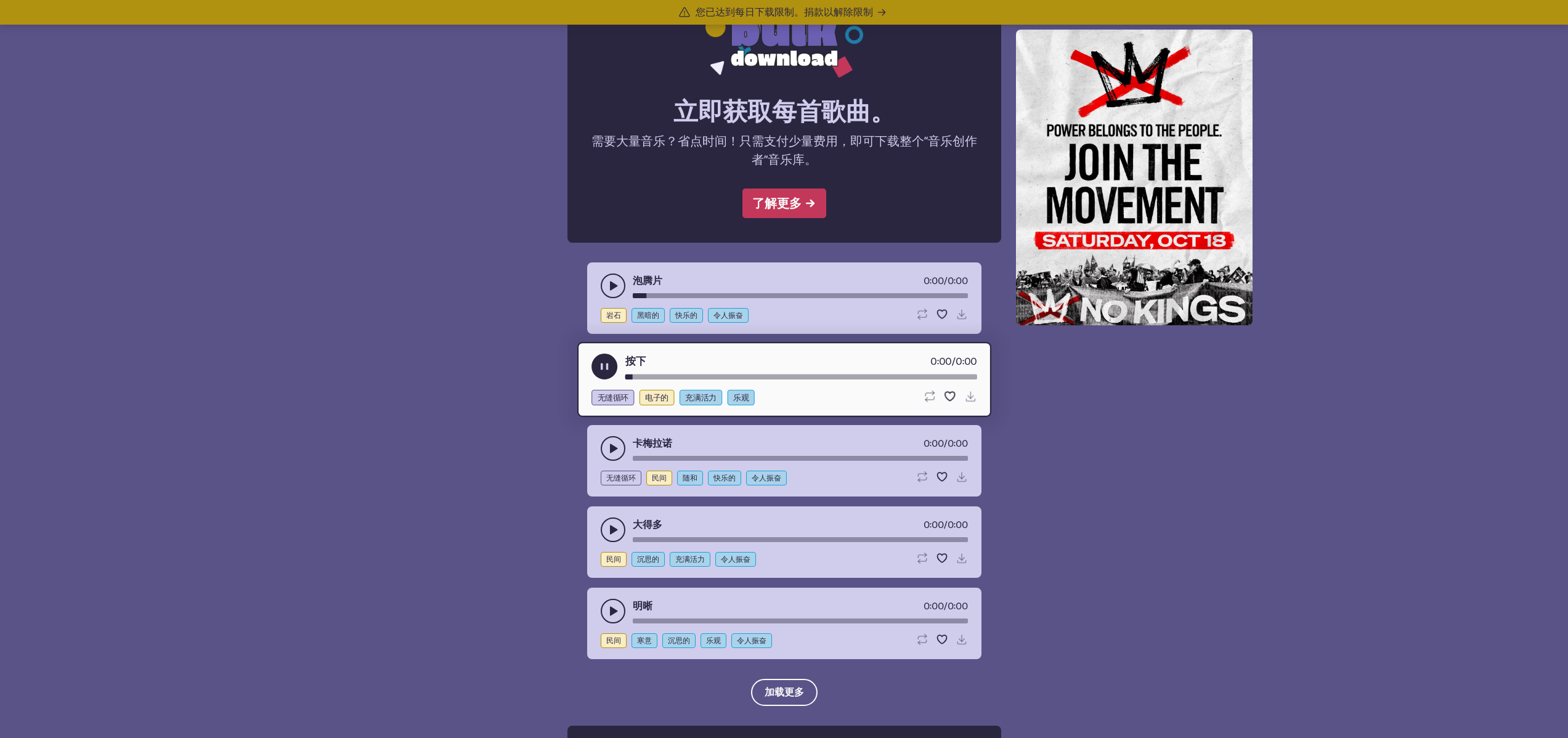
click at [609, 289] on icon "播放暂停切换" at bounding box center [613, 285] width 12 height 12
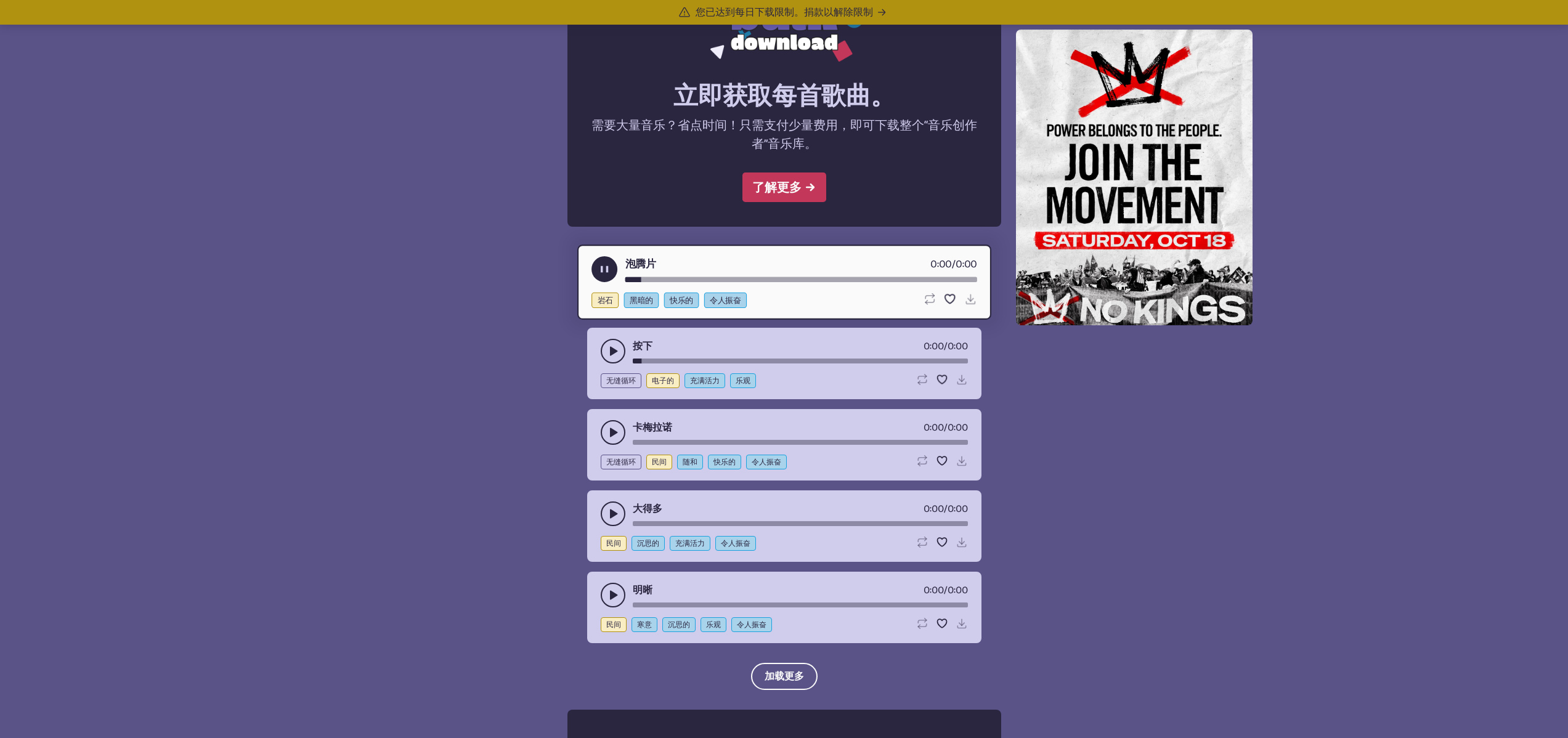
click at [607, 345] on icon "播放暂停切换" at bounding box center [613, 350] width 12 height 12
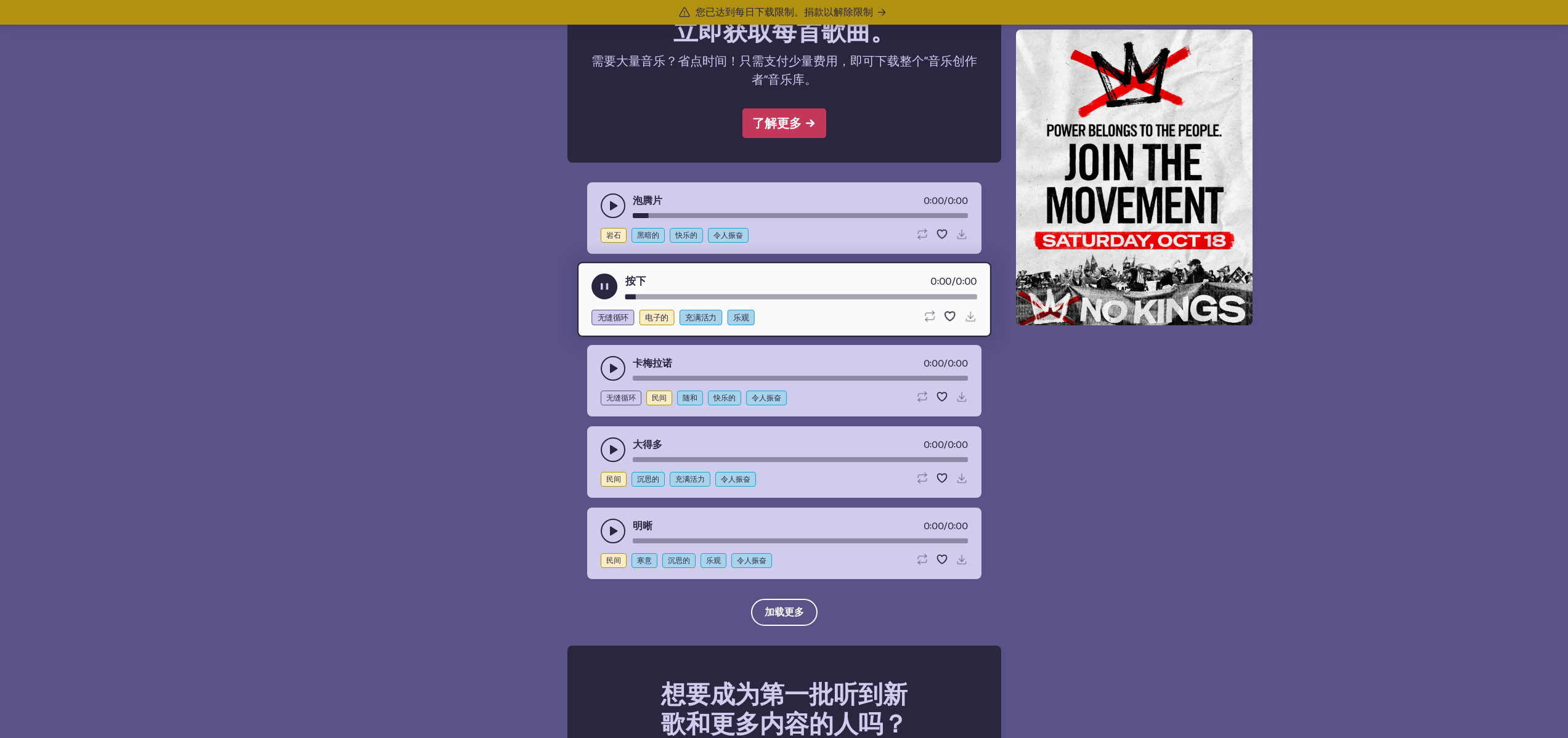
scroll to position [1103, 0]
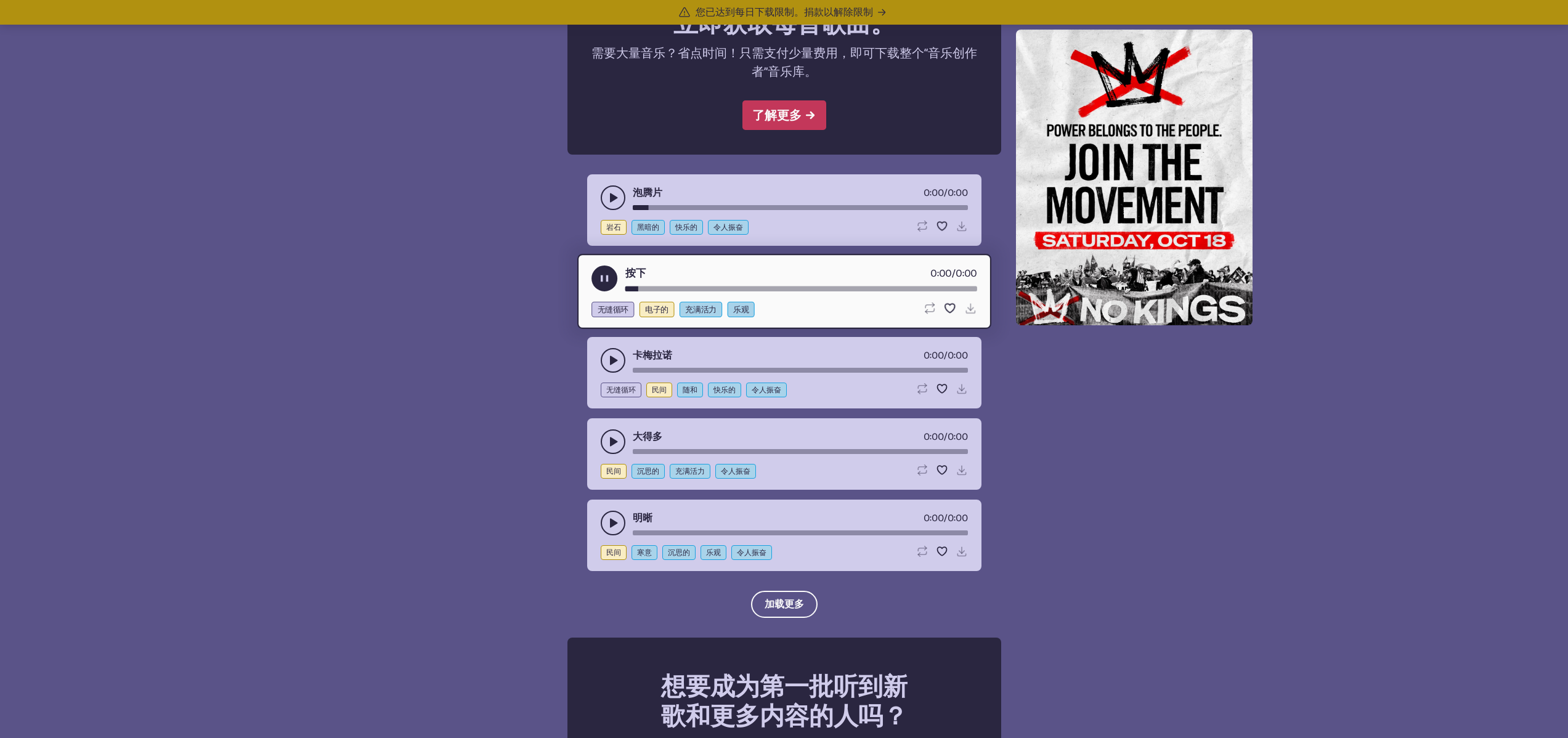
click at [609, 352] on button "播放暂停切换" at bounding box center [613, 360] width 25 height 25
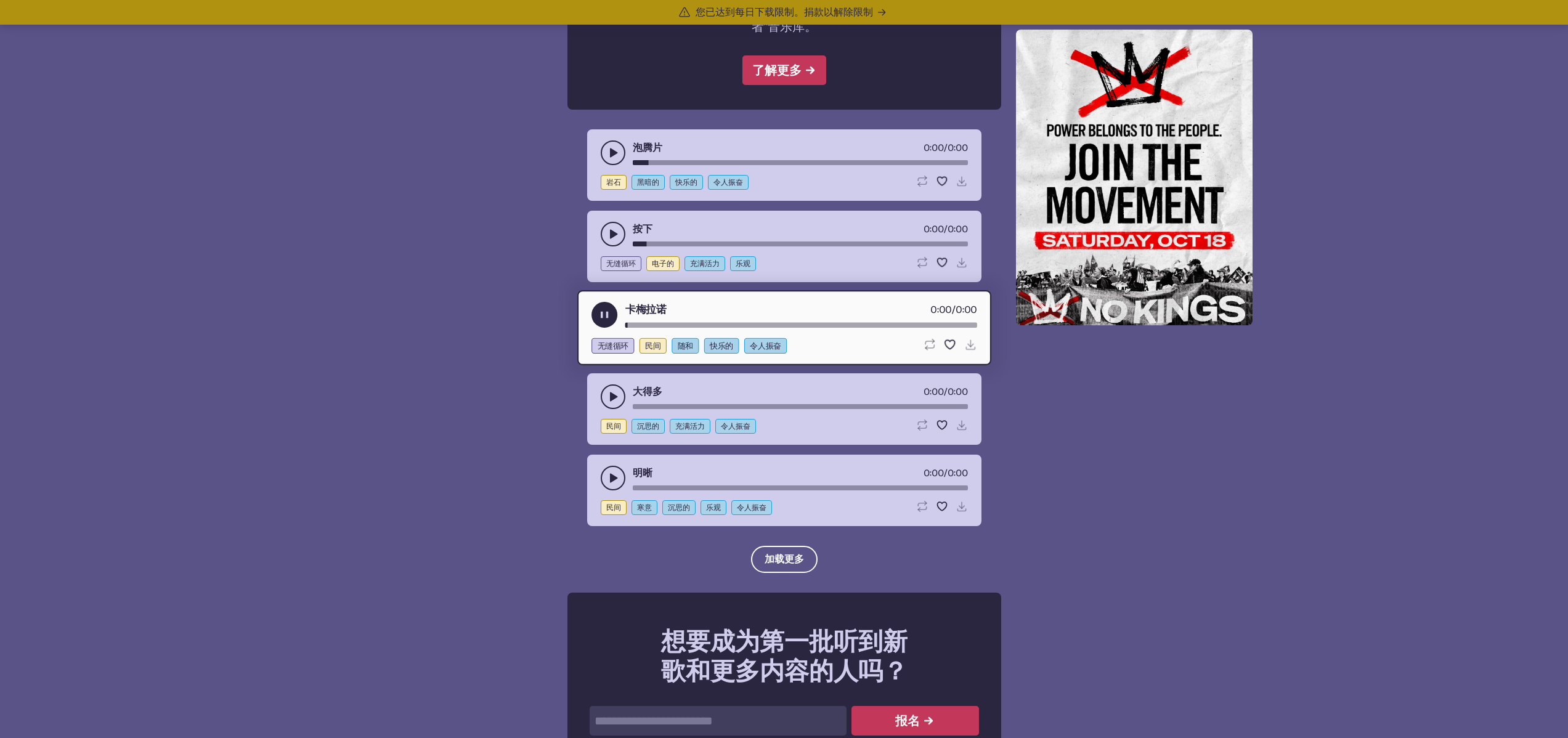
scroll to position [1190, 0]
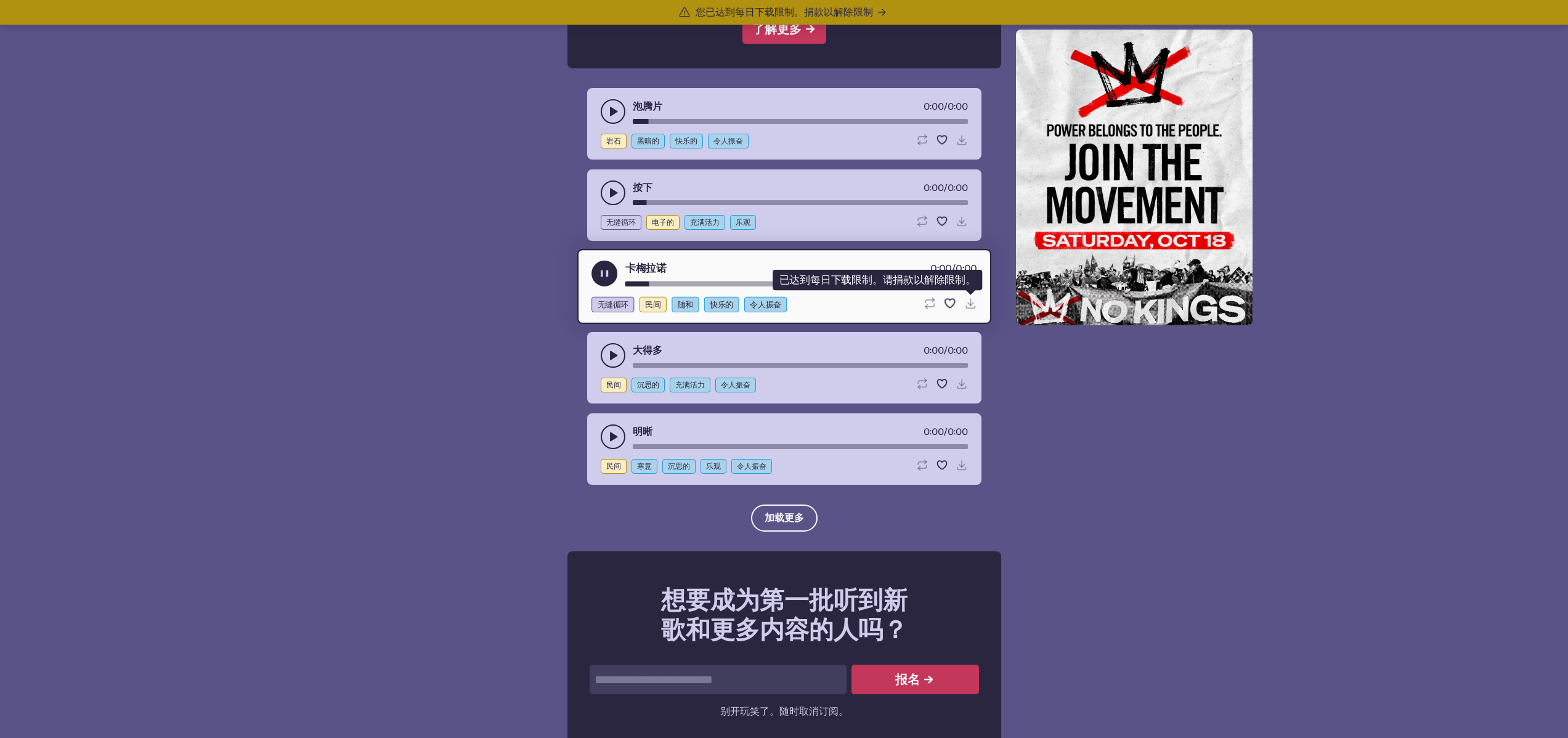
click at [969, 302] on icon "Download disabled" at bounding box center [970, 303] width 13 height 13
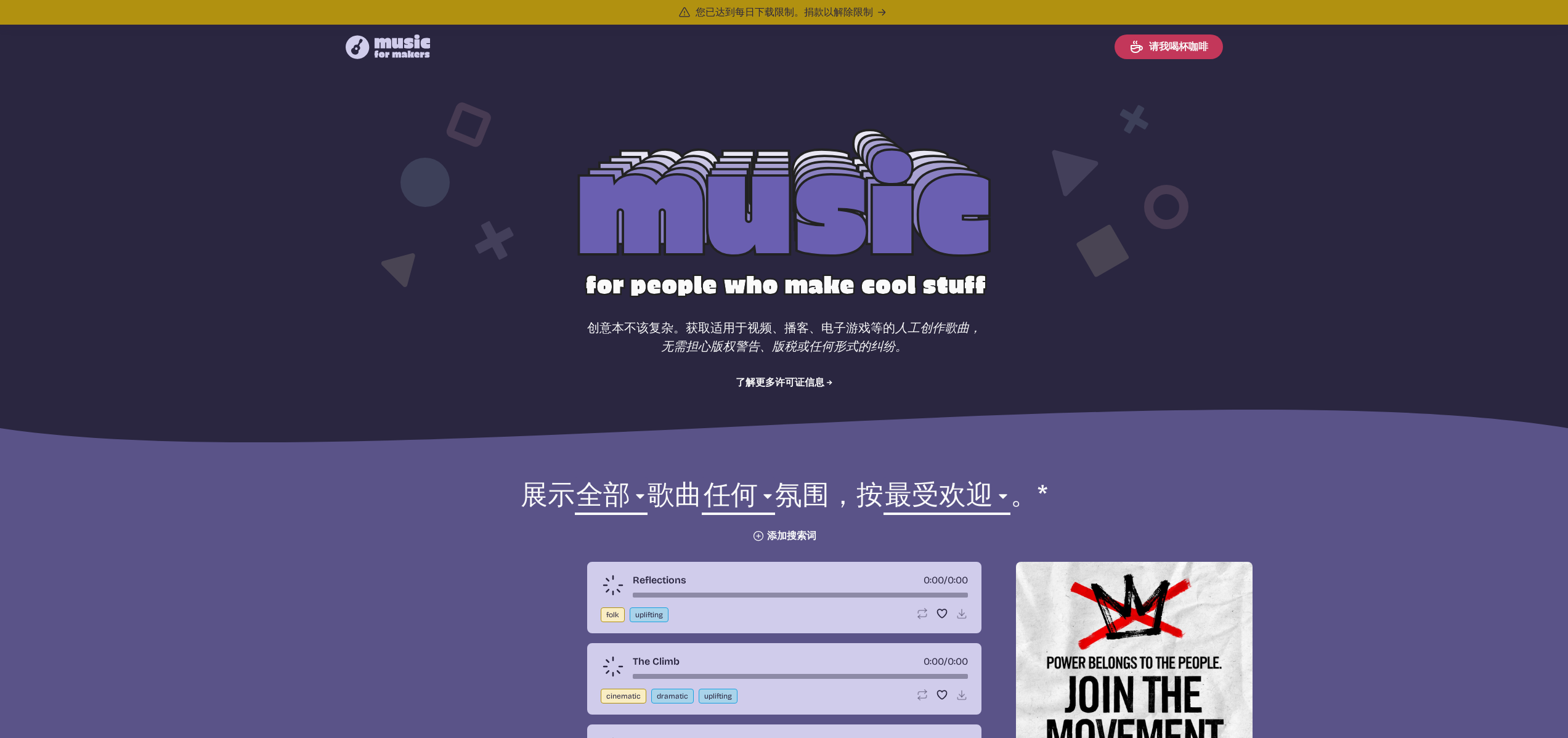
select select "most popular"
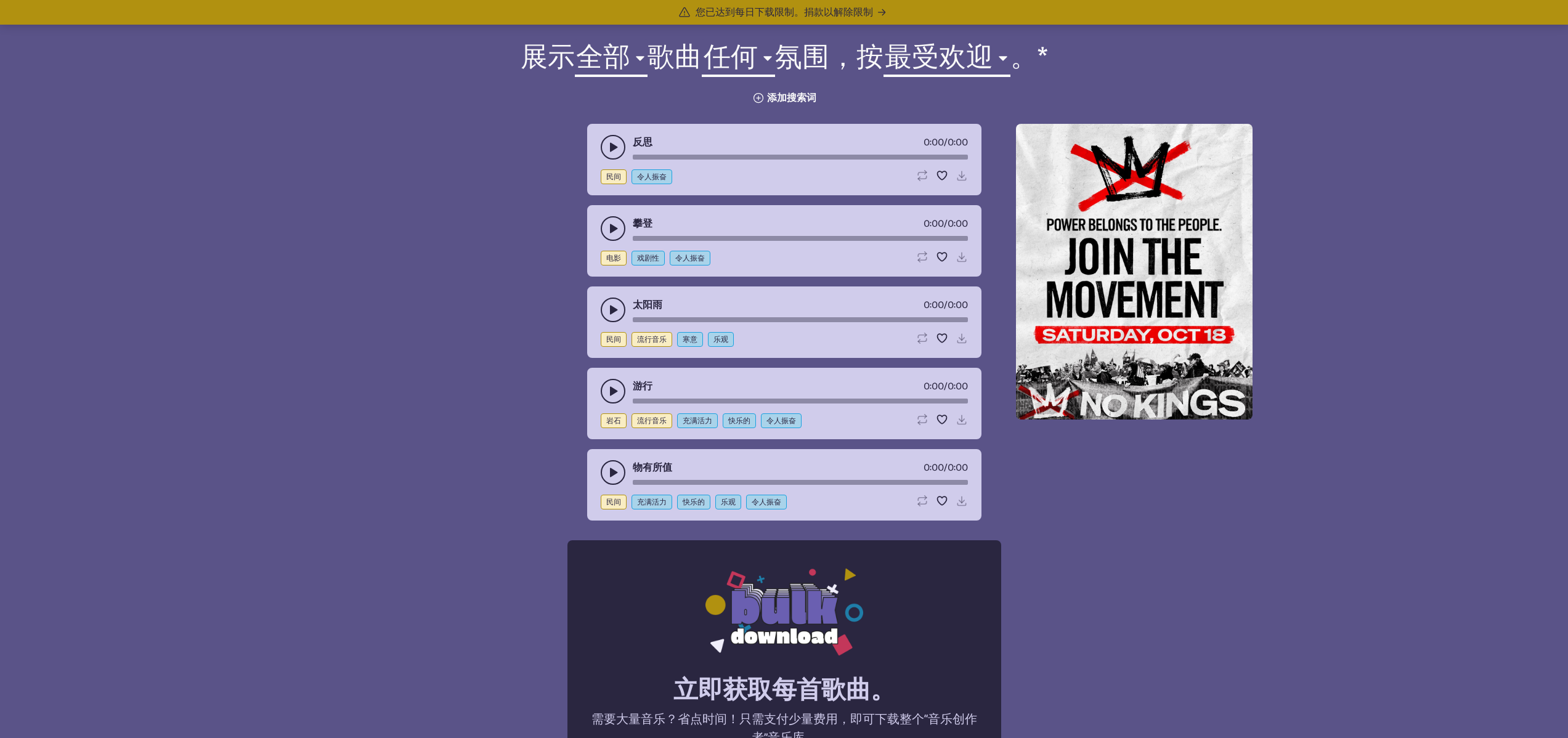
scroll to position [628, 0]
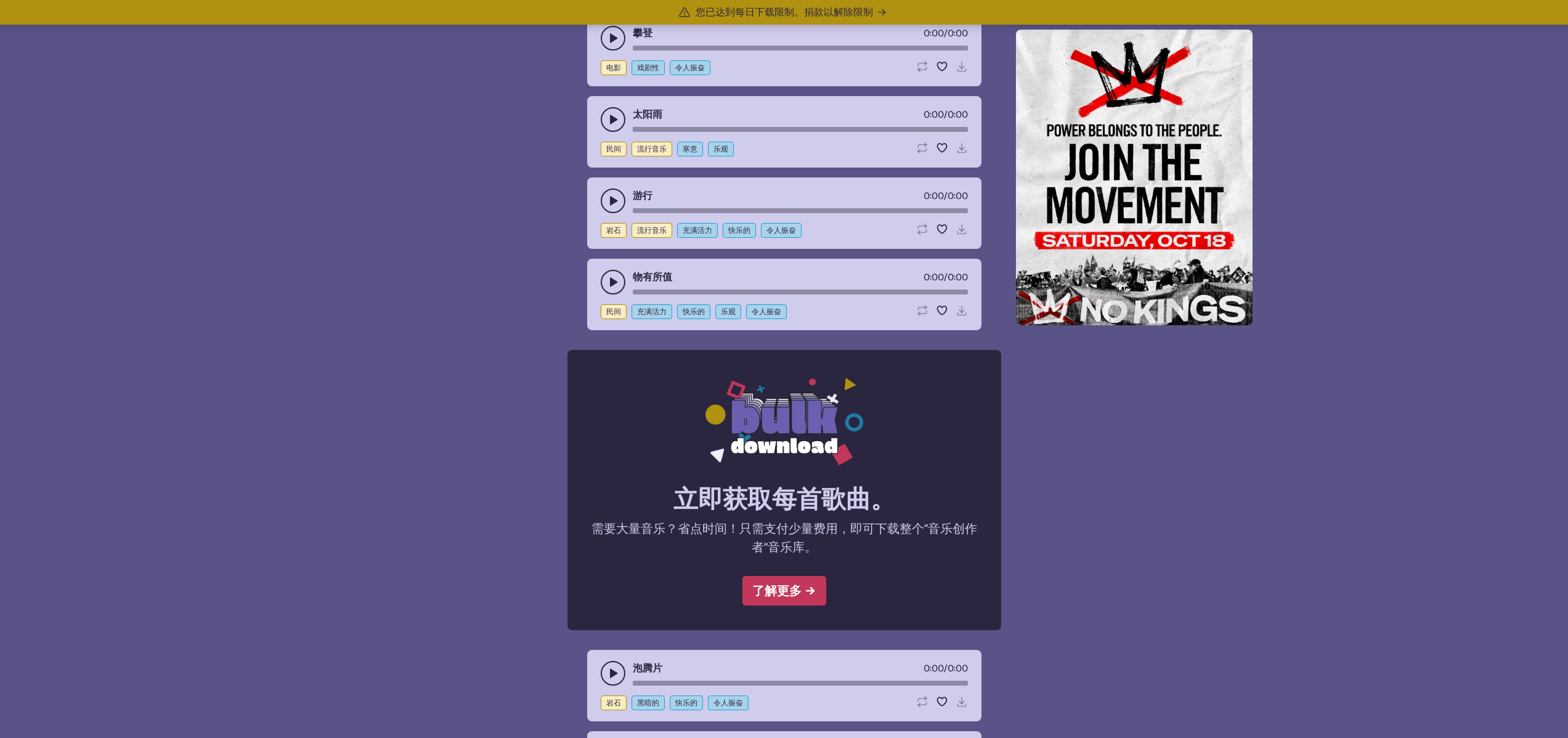
click at [607, 277] on icon "play-pause toggle" at bounding box center [613, 281] width 12 height 12
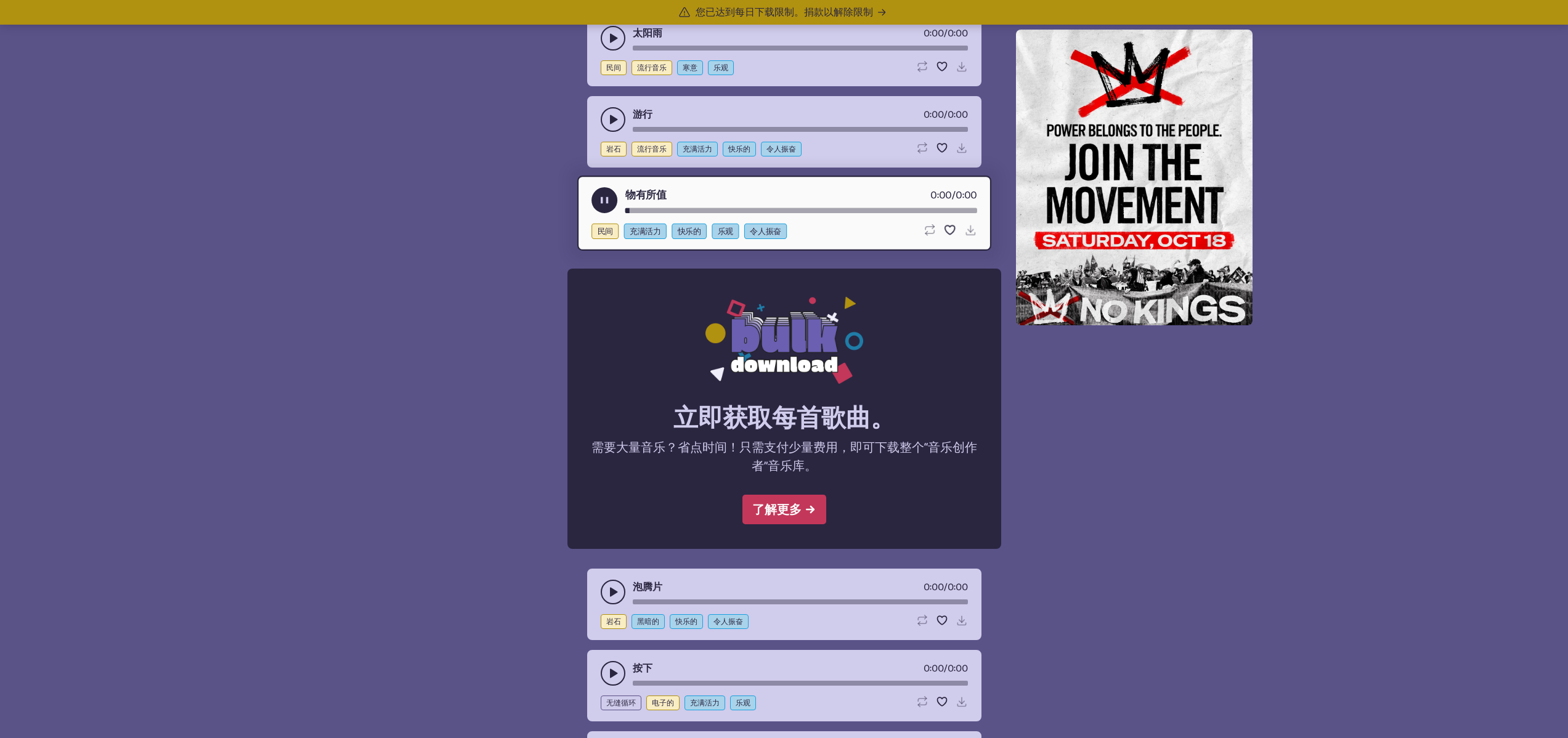
scroll to position [951, 0]
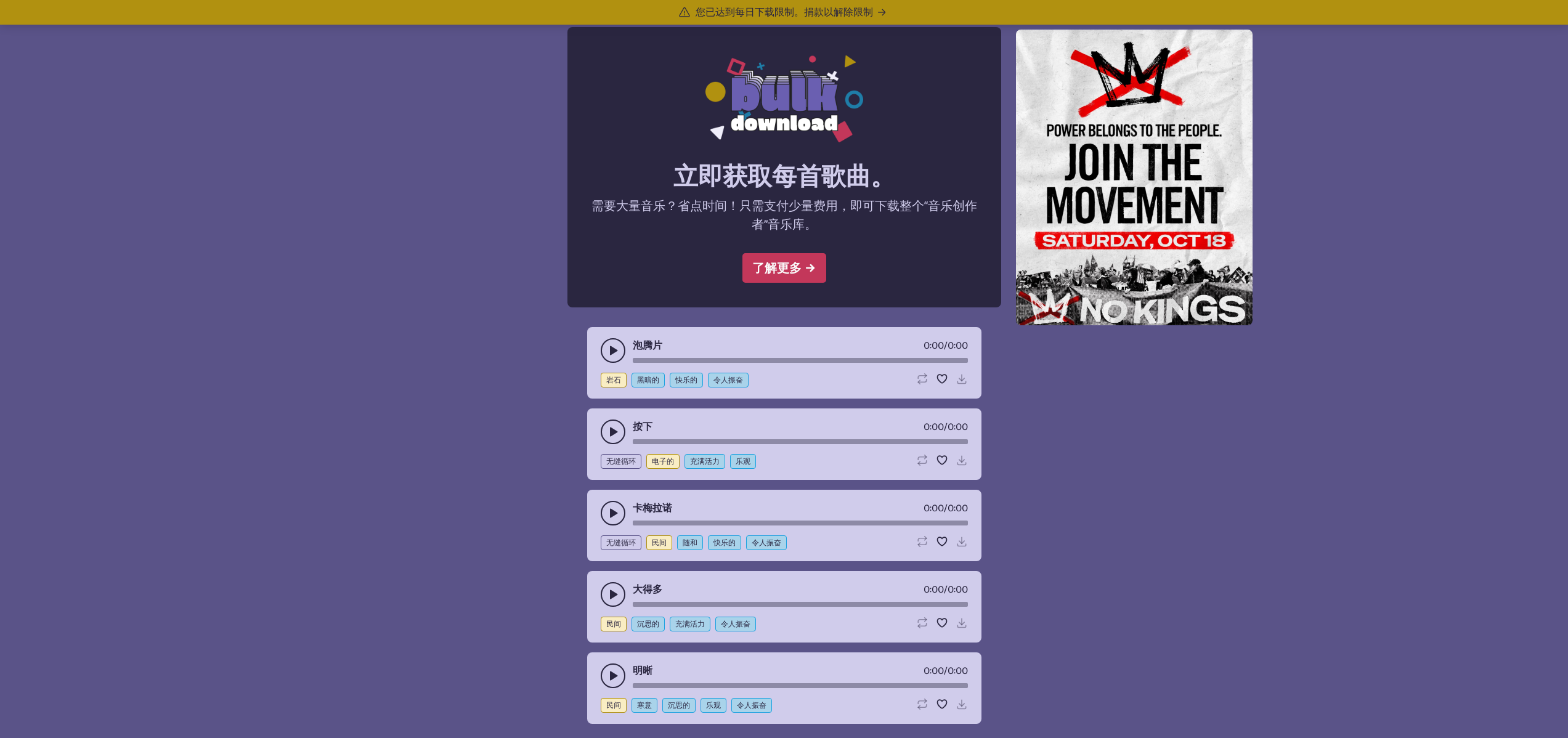
click at [615, 348] on icon "play-pause toggle" at bounding box center [613, 350] width 12 height 12
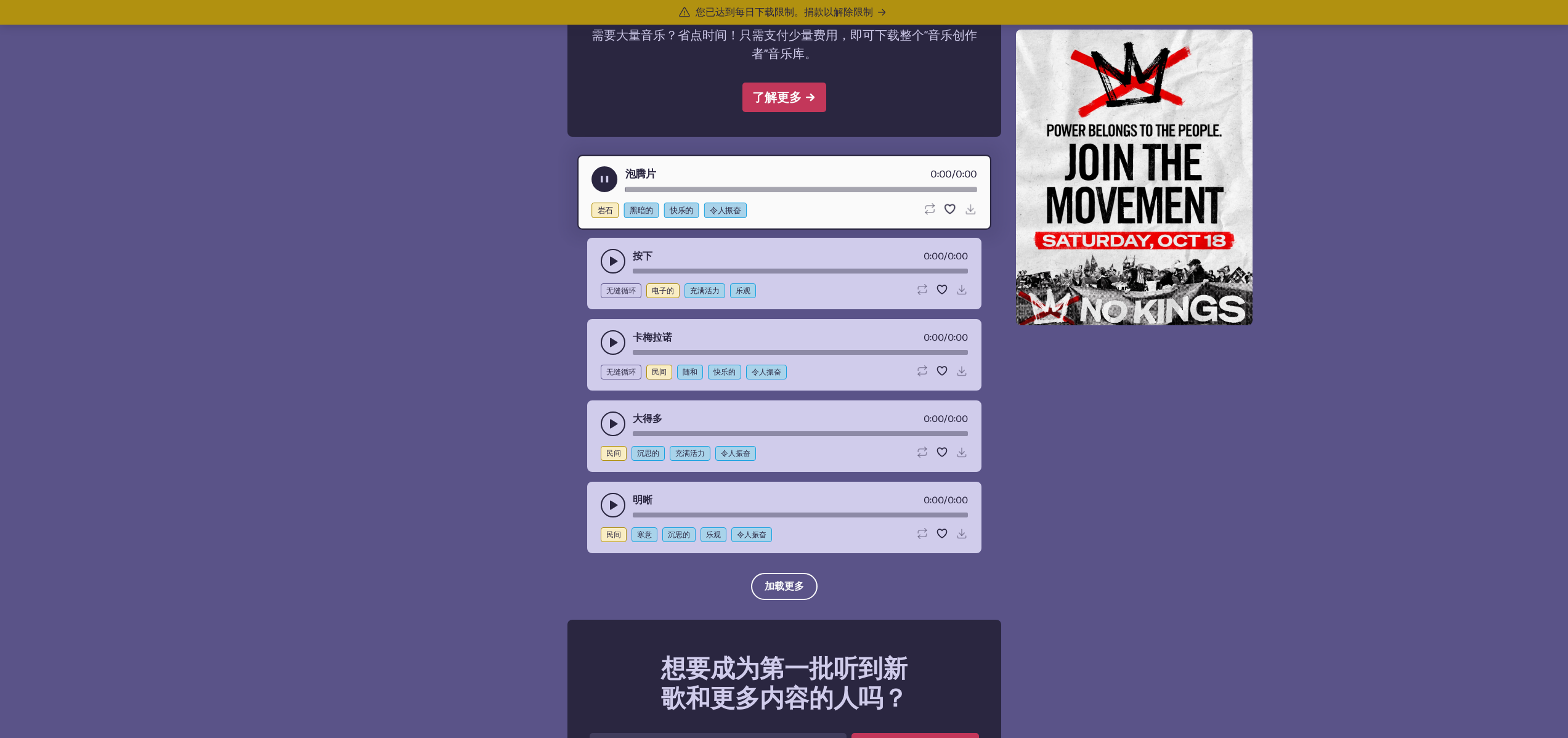
scroll to position [1184, 0]
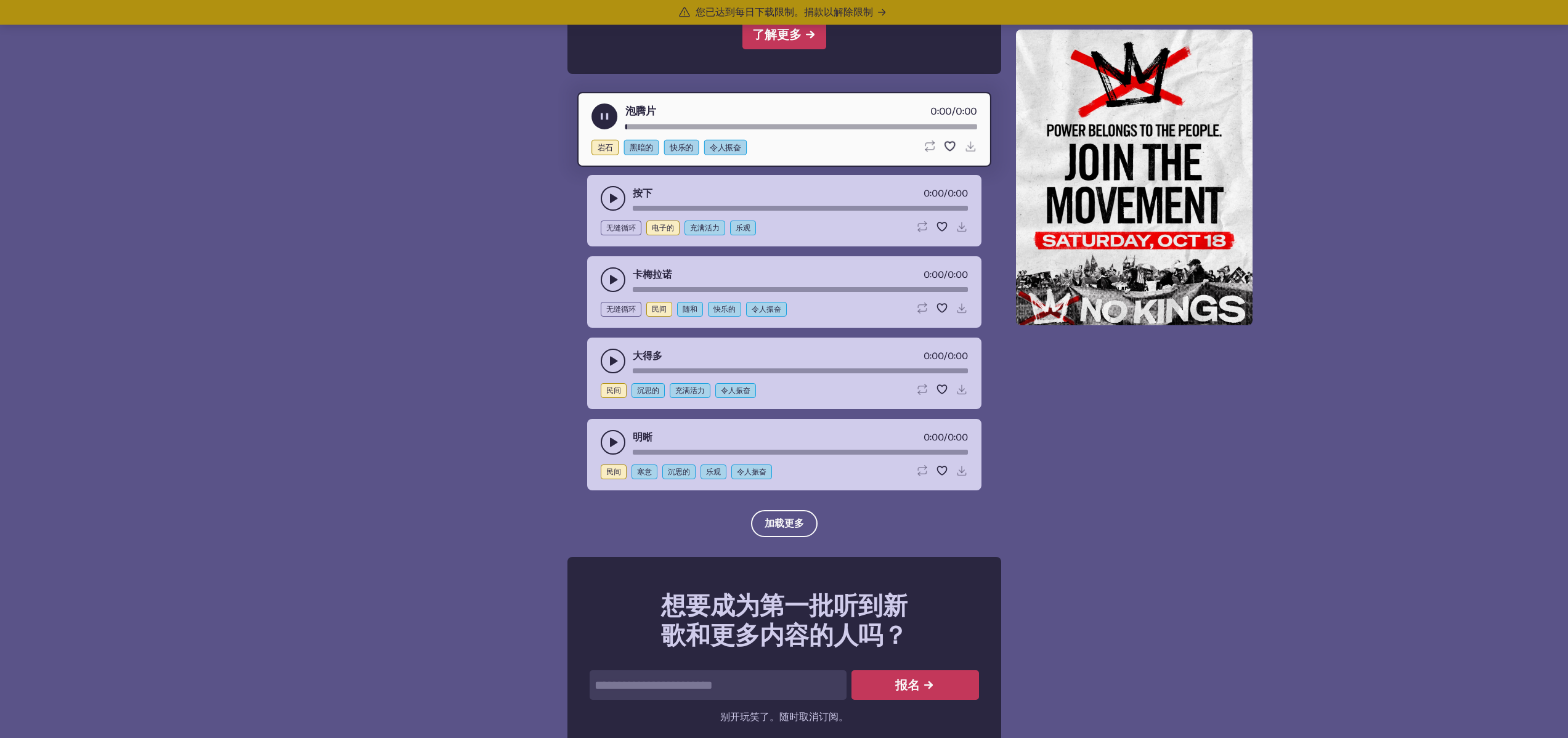
click at [614, 361] on use "play-pause toggle" at bounding box center [613, 360] width 12 height 12
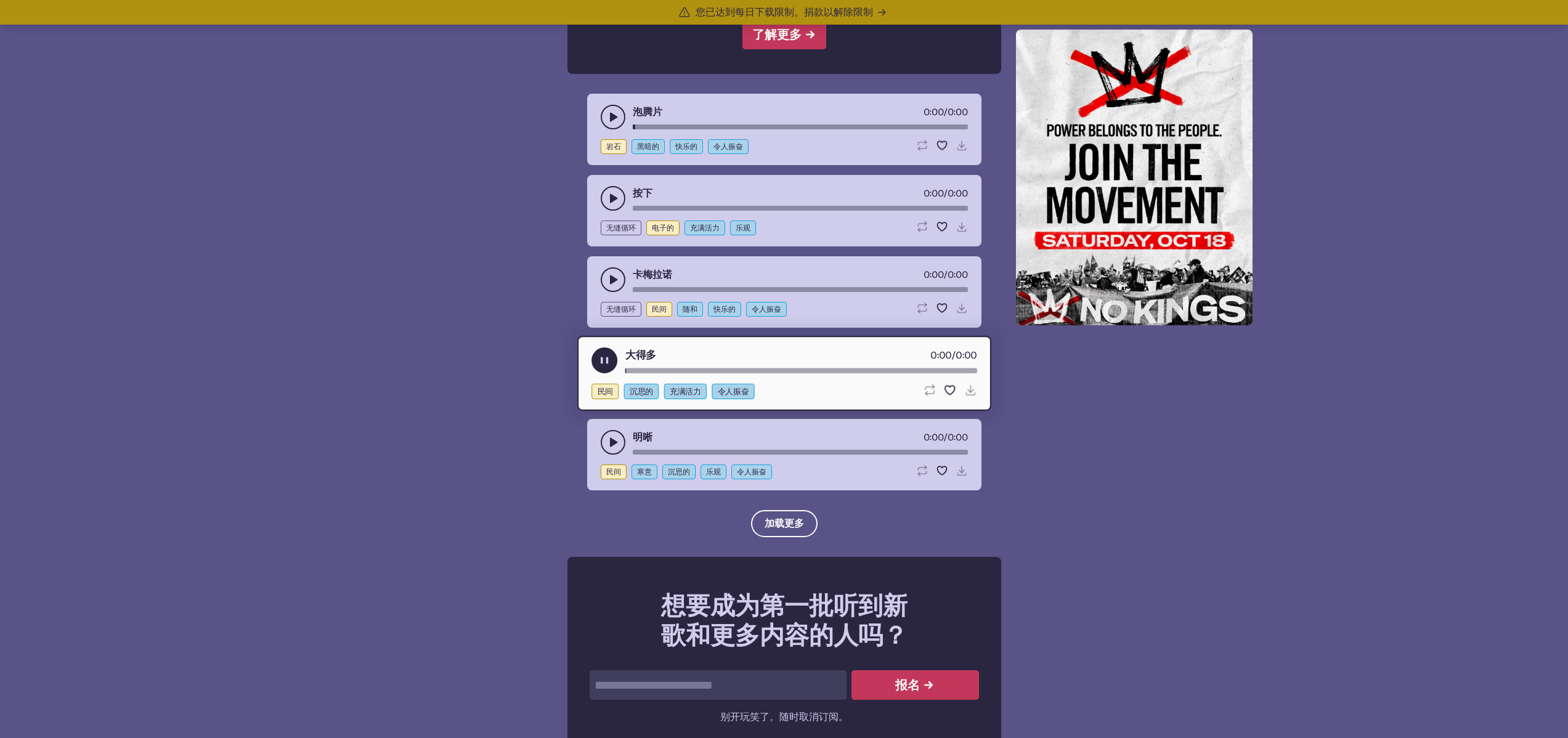
scroll to position [1264, 0]
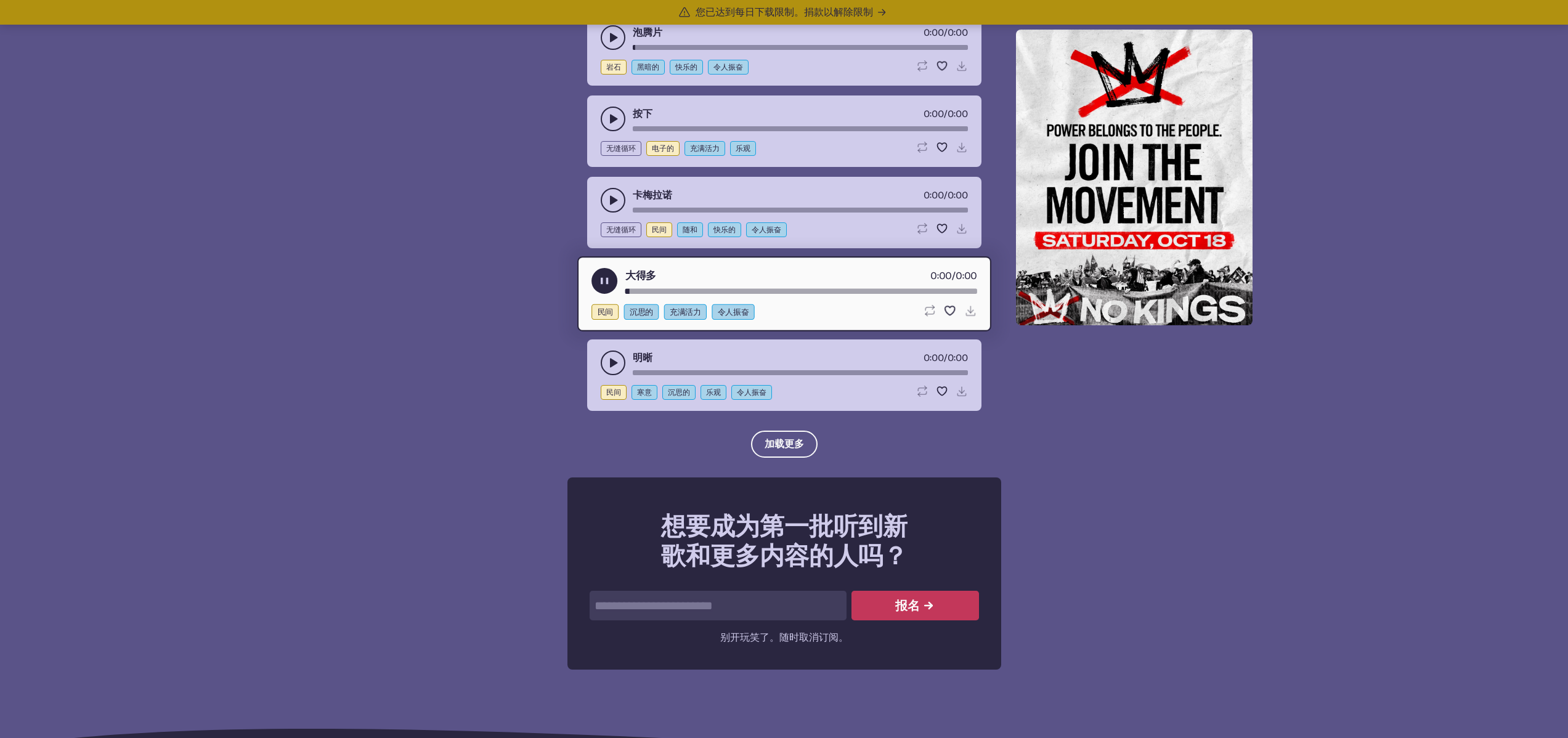
click at [609, 348] on div "明晰 0:00 / 0:00 民间 寒意 沉思的 乐观 令人振奋 Loop song 循环播放这首歌。 Favorite song 将这首歌保存到您的收藏夹。…" at bounding box center [784, 375] width 394 height 71
click at [612, 368] on icon "play-pause toggle" at bounding box center [613, 363] width 12 height 12
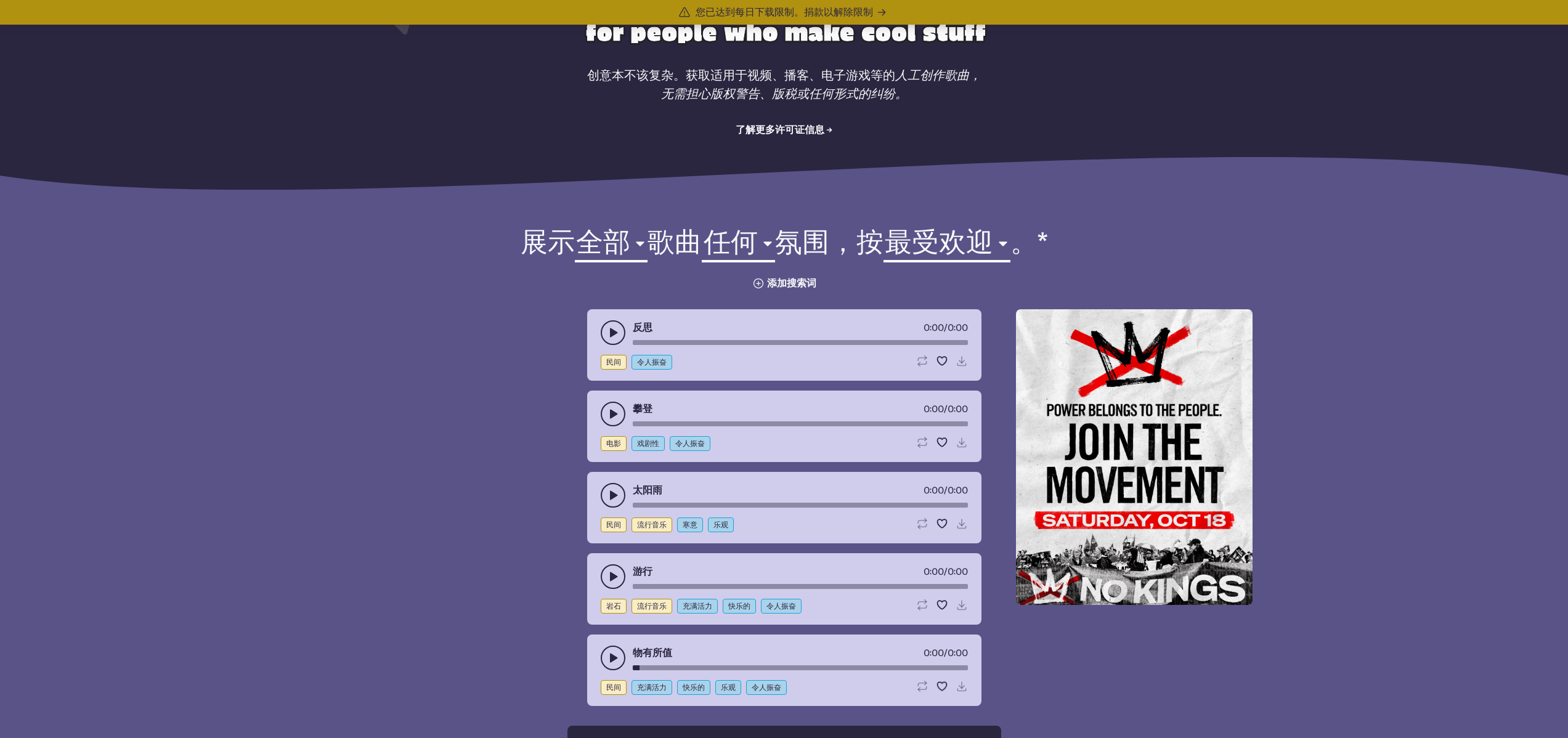
scroll to position [380, 0]
